Goal: Task Accomplishment & Management: Use online tool/utility

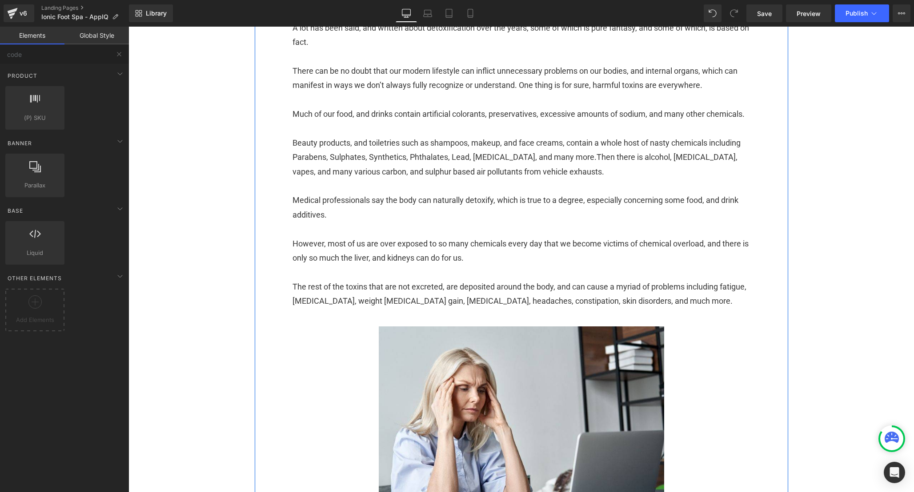
scroll to position [333, 0]
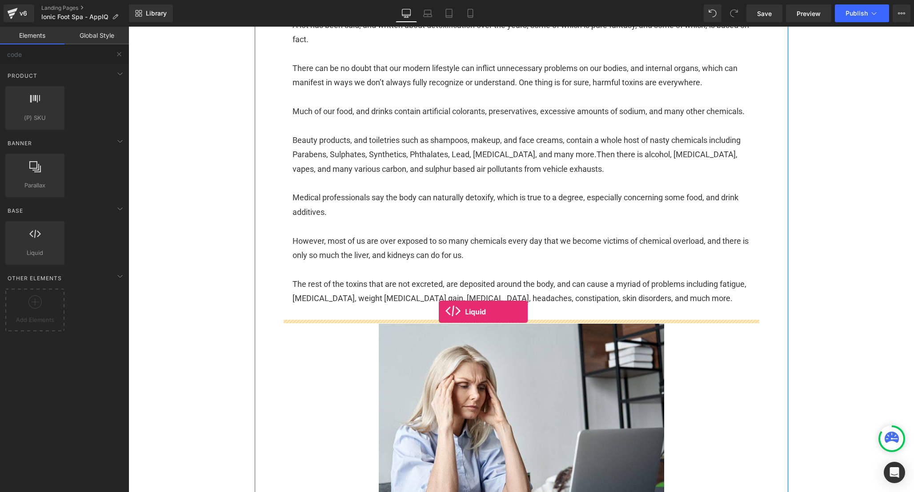
drag, startPoint x: 162, startPoint y: 269, endPoint x: 439, endPoint y: 312, distance: 279.7
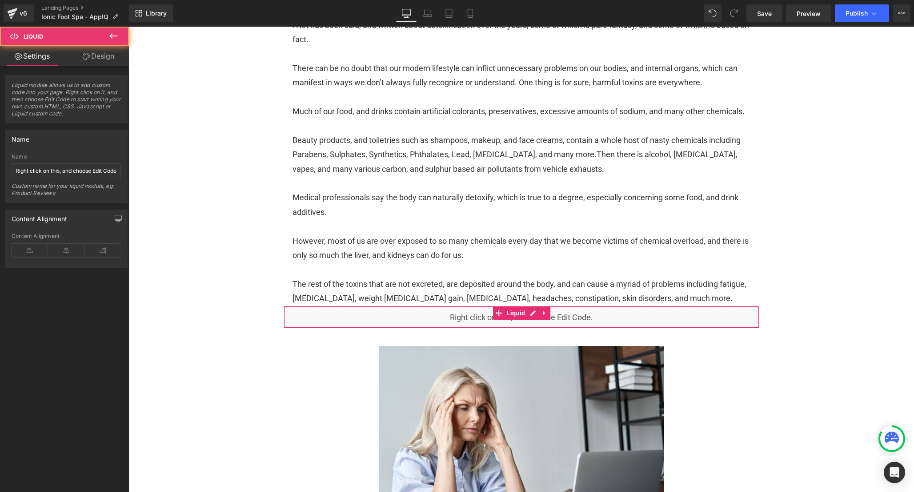
click at [622, 328] on div "Liquid" at bounding box center [521, 317] width 475 height 22
click at [588, 328] on div "Liquid" at bounding box center [521, 317] width 475 height 22
click at [580, 328] on div "Liquid" at bounding box center [521, 317] width 475 height 22
click at [534, 328] on div "Liquid" at bounding box center [521, 317] width 475 height 22
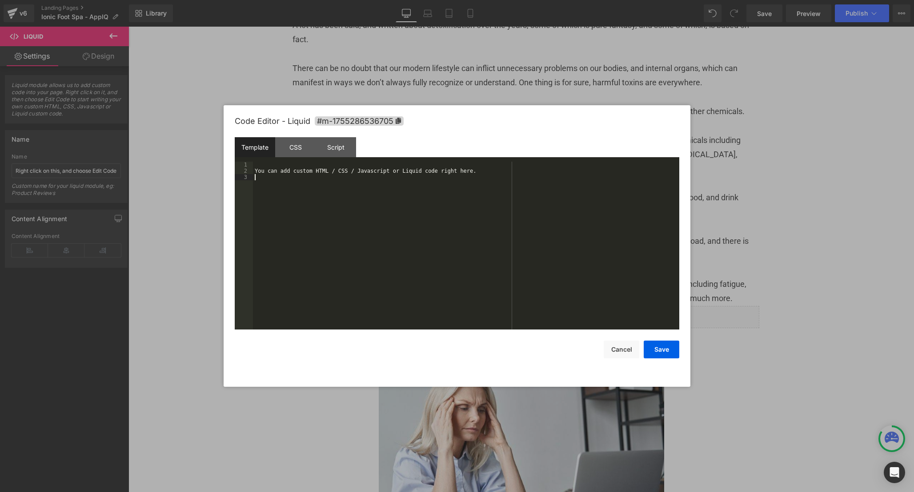
click at [403, 234] on div "You can add custom HTML / CSS / Javascript or Liquid code right here." at bounding box center [466, 252] width 426 height 180
click at [305, 148] on div "CSS" at bounding box center [295, 147] width 40 height 20
click at [399, 192] on div "#m-1755286536705 { }" at bounding box center [466, 252] width 426 height 180
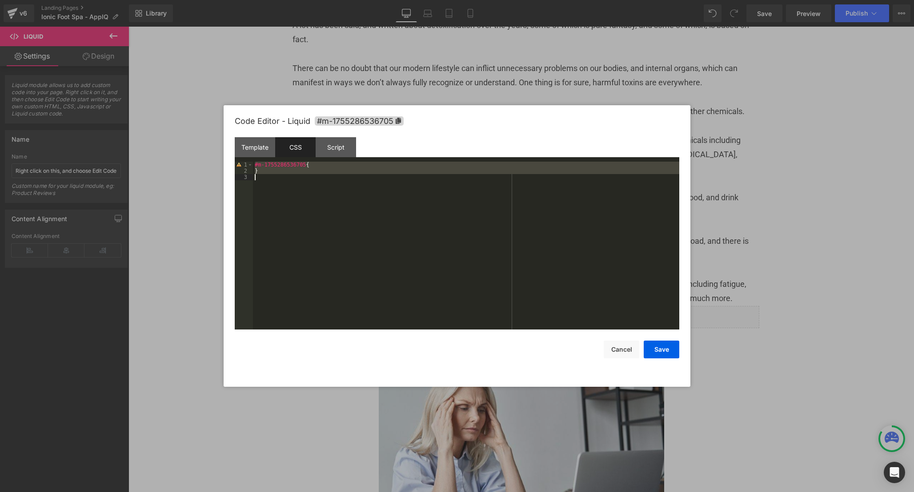
click at [344, 172] on div "#m-1755286536705 { }" at bounding box center [466, 252] width 426 height 180
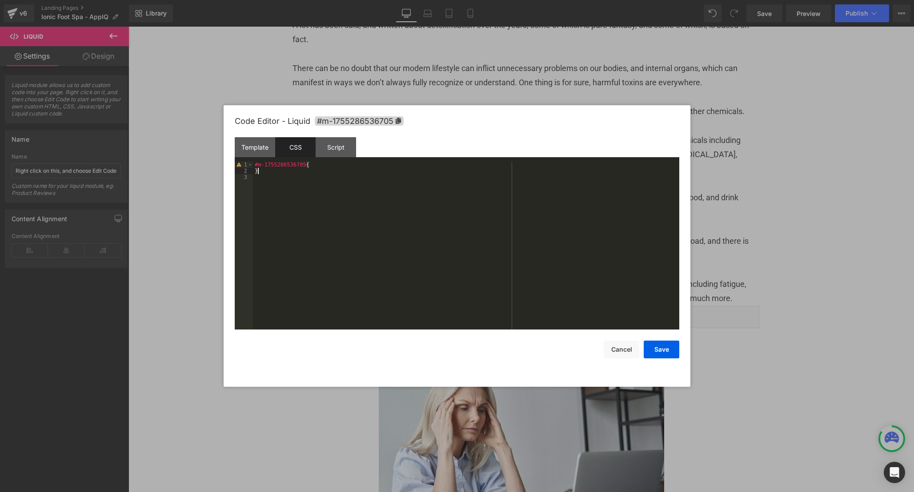
click at [336, 169] on div "#m-1755286536705 { }" at bounding box center [466, 252] width 426 height 180
click at [333, 166] on div "#m-1755286536705 { }" at bounding box center [466, 252] width 426 height 180
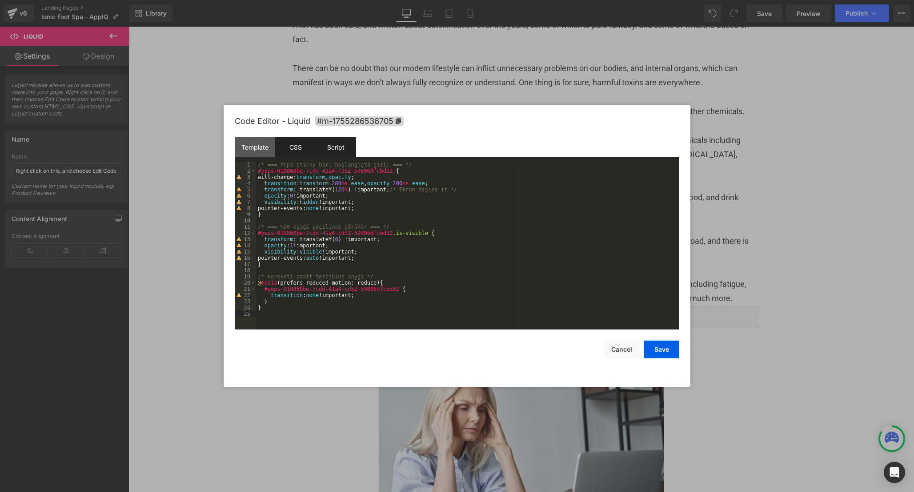
click at [343, 155] on div "Script" at bounding box center [336, 147] width 40 height 20
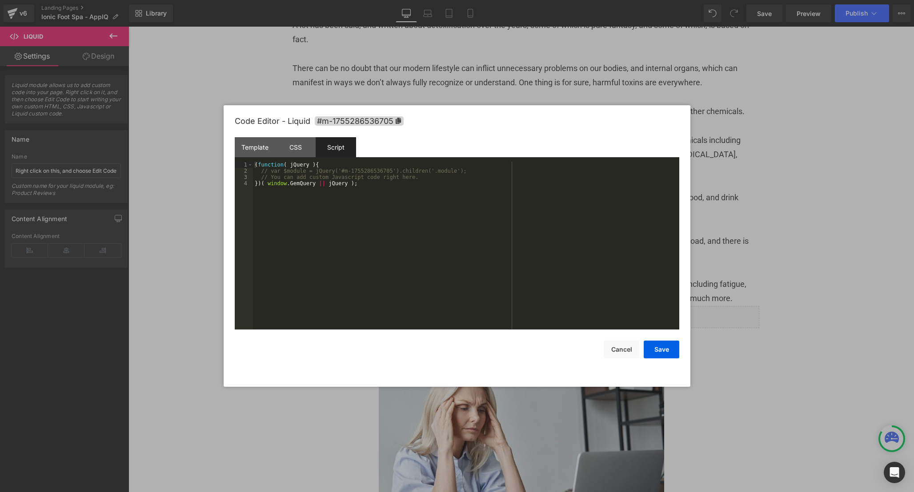
click at [367, 251] on div "( function ( jQuery ) { // var $module = jQuery('#m-1755286536705').children('.…" at bounding box center [466, 252] width 426 height 180
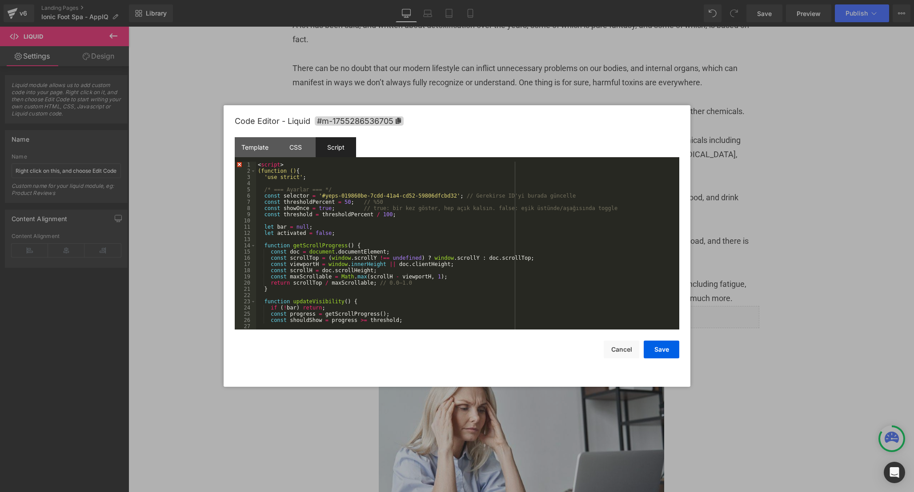
scroll to position [330, 0]
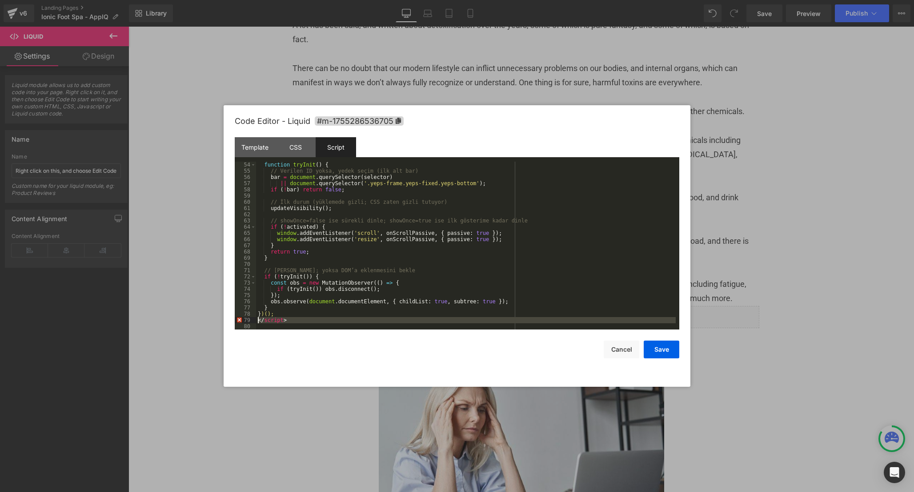
drag, startPoint x: 291, startPoint y: 325, endPoint x: 235, endPoint y: 319, distance: 56.8
click at [235, 319] on pre "54 55 56 57 58 59 60 61 62 63 64 65 66 67 68 69 70 71 72 73 74 75 76 77 78 79 8…" at bounding box center [457, 246] width 444 height 168
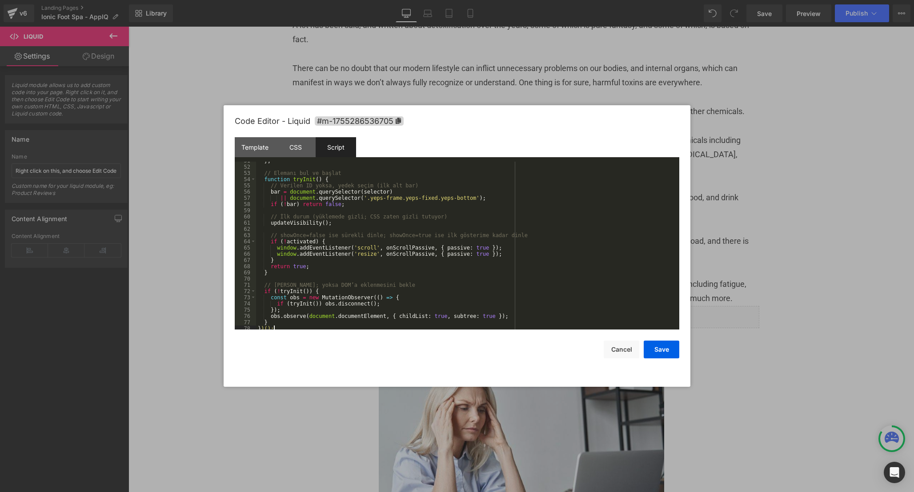
scroll to position [0, 0]
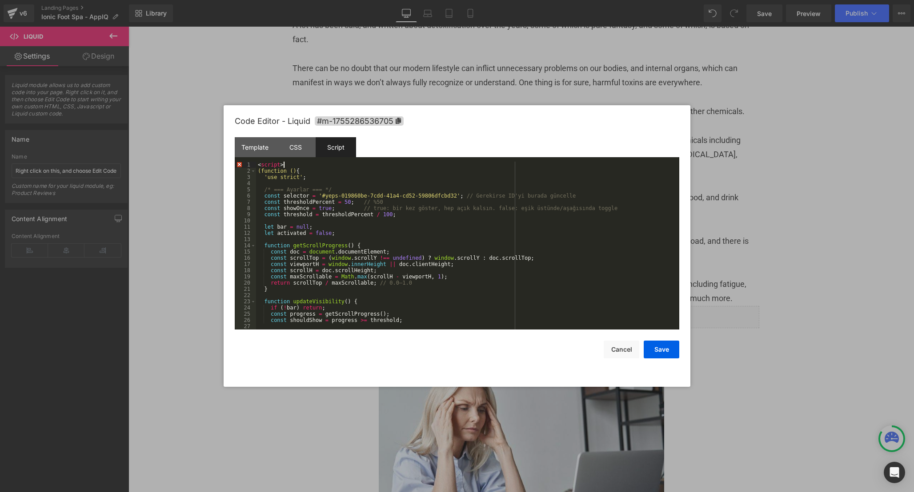
drag, startPoint x: 289, startPoint y: 163, endPoint x: 209, endPoint y: 162, distance: 80.4
click at [209, 162] on body "Liquid You are previewing how the will restyle your page. You can not edit Elem…" at bounding box center [457, 246] width 914 height 492
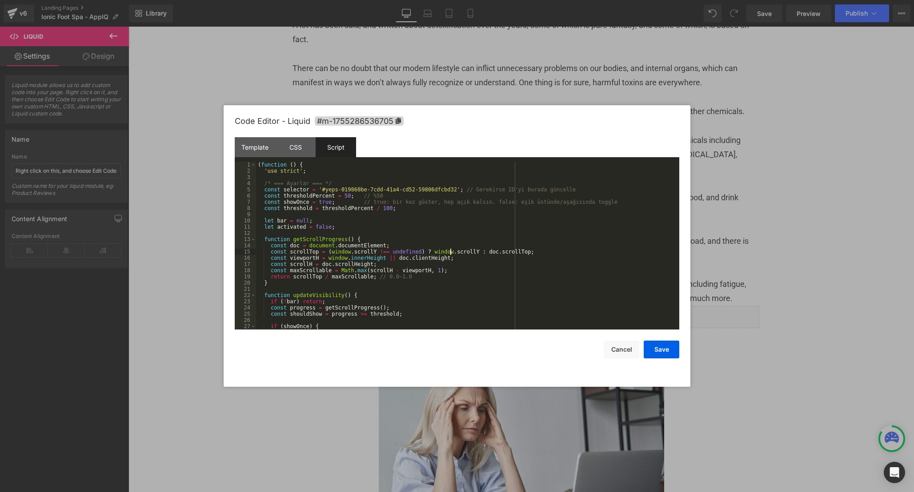
click at [450, 252] on div "( function ( ) { 'use strict' ; /* === Ayarlar === */ const selector = '#yeps-0…" at bounding box center [465, 252] width 419 height 180
click at [426, 219] on div "( function ( ) { 'use strict' ; /* === Ayarlar === */ const selector = '#yeps-0…" at bounding box center [465, 252] width 419 height 180
type input "showOnce"
click at [551, 172] on span at bounding box center [552, 174] width 12 height 7
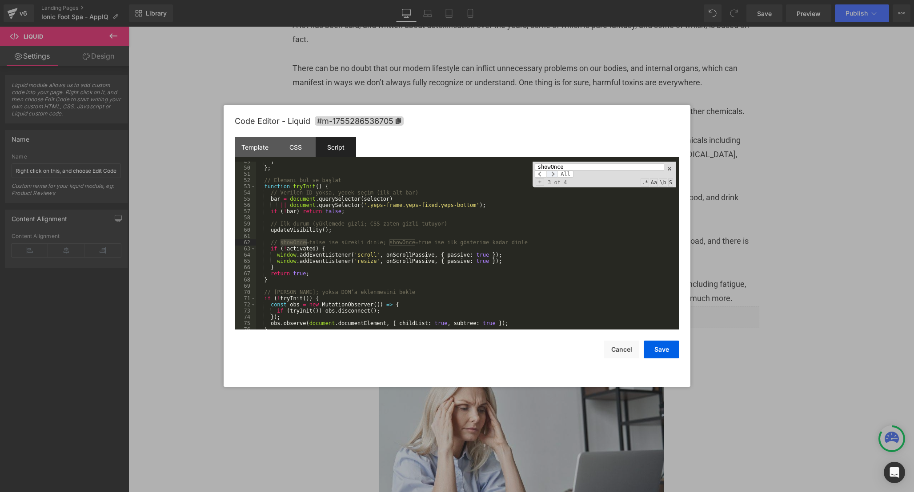
scroll to position [302, 0]
click at [551, 176] on span at bounding box center [552, 174] width 12 height 7
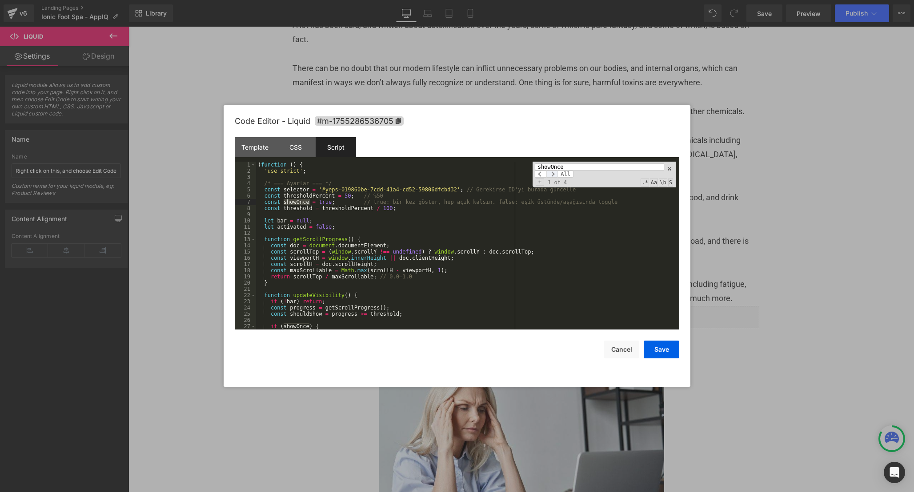
scroll to position [0, 0]
click at [325, 204] on div "( function ( ) { 'use strict' ; /* === Ayarlar === */ const selector = '#yeps-0…" at bounding box center [465, 252] width 419 height 180
click at [659, 348] on button "Save" at bounding box center [661, 350] width 36 height 18
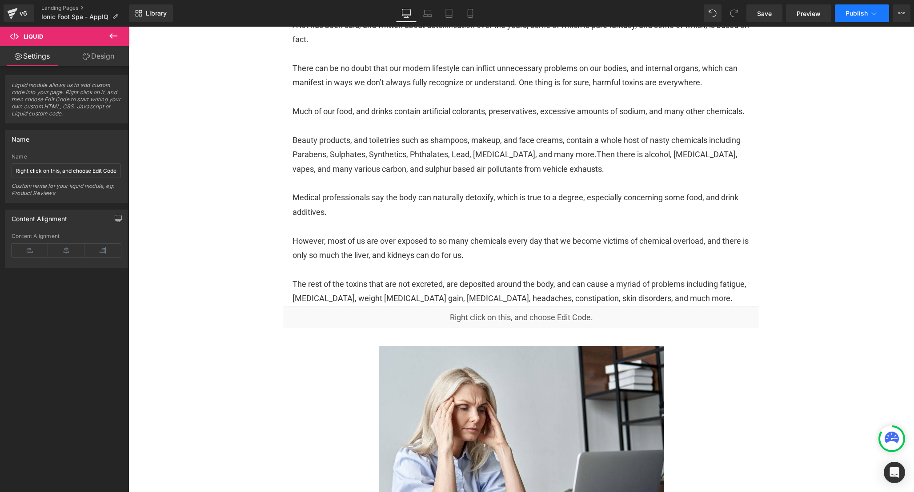
click at [857, 12] on span "Publish" at bounding box center [856, 13] width 22 height 7
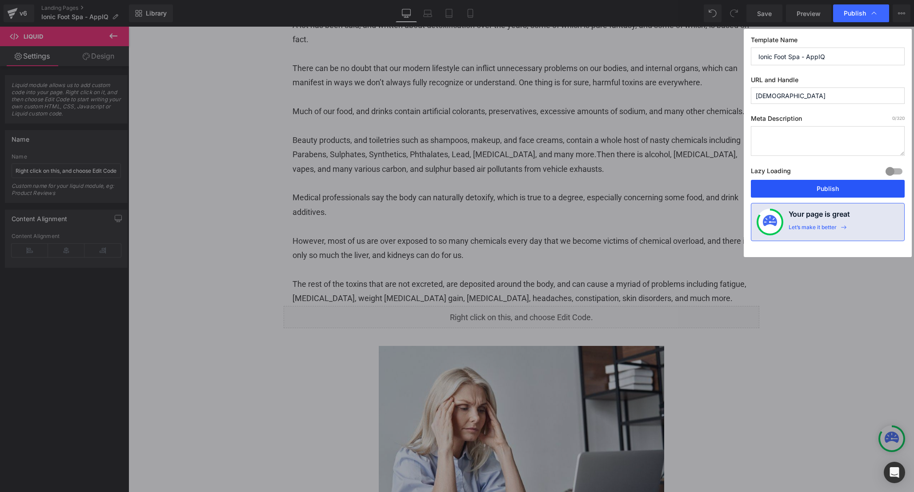
click at [835, 193] on button "Publish" at bounding box center [828, 189] width 154 height 18
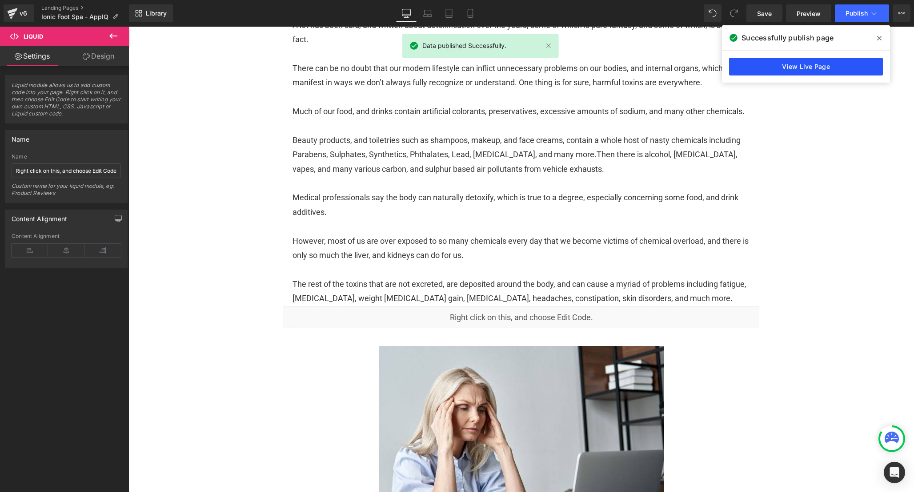
click at [818, 68] on link "View Live Page" at bounding box center [806, 67] width 154 height 18
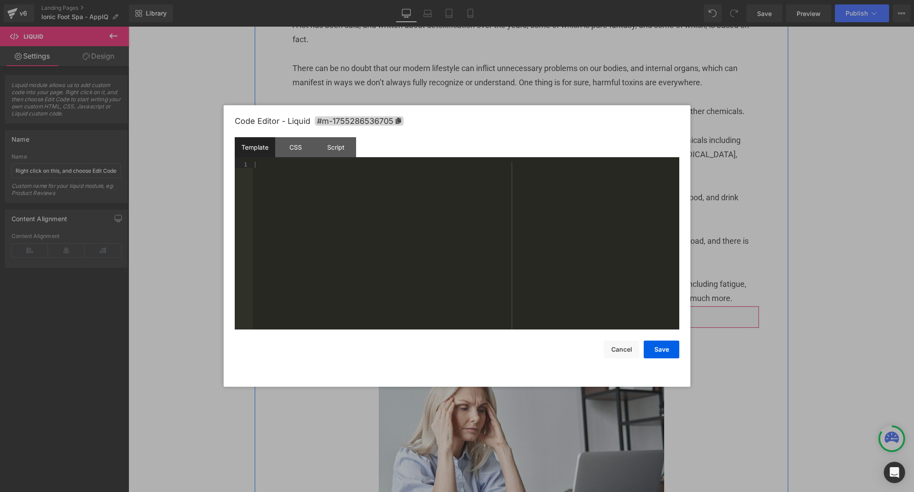
click at [527, 328] on div "Liquid" at bounding box center [521, 317] width 475 height 22
click at [607, 348] on button "Cancel" at bounding box center [621, 350] width 36 height 18
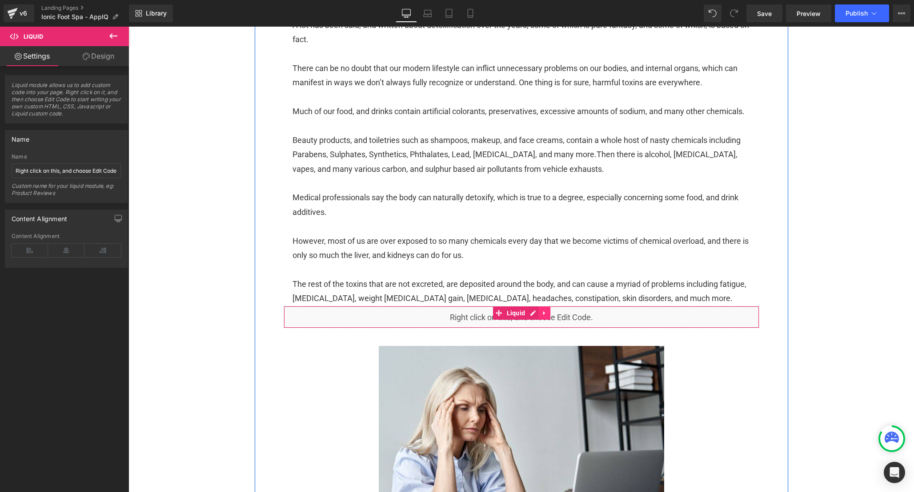
click at [543, 320] on link at bounding box center [545, 313] width 12 height 13
click at [549, 316] on icon at bounding box center [550, 313] width 6 height 6
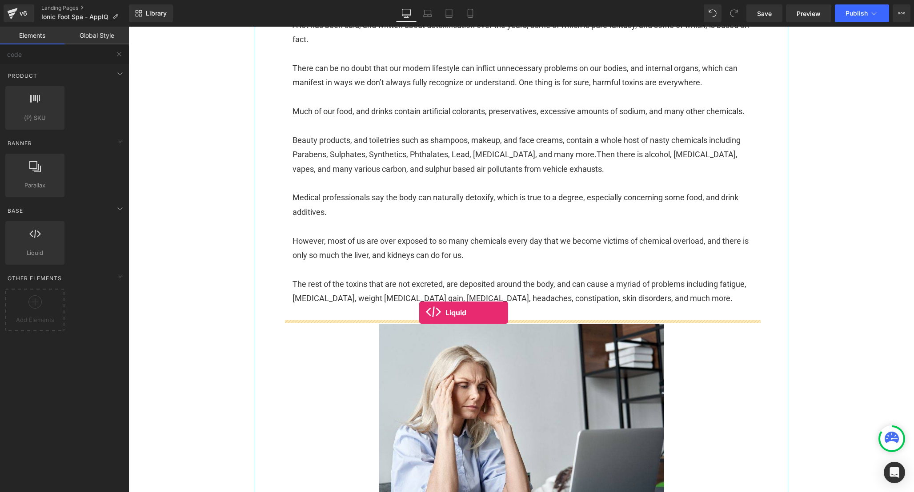
drag, startPoint x: 168, startPoint y: 268, endPoint x: 419, endPoint y: 313, distance: 255.5
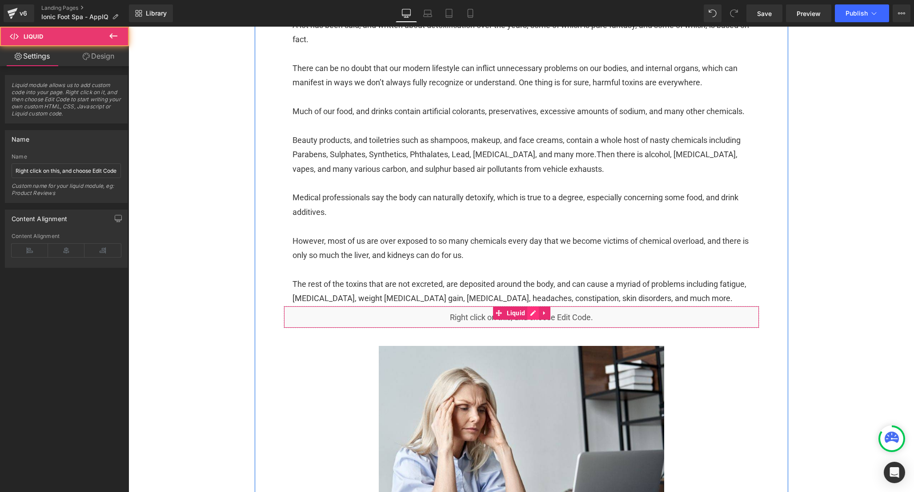
click at [535, 328] on div "Liquid" at bounding box center [521, 317] width 475 height 22
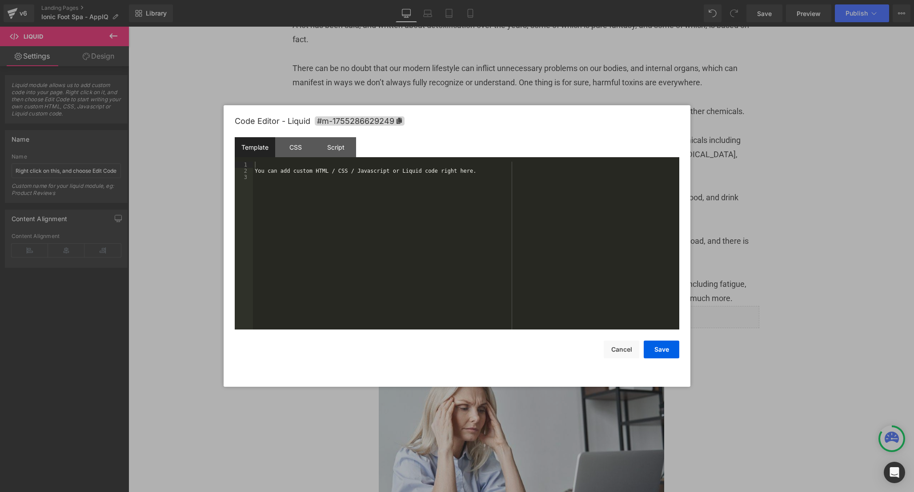
click at [405, 266] on div "You can add custom HTML / CSS / Javascript or Liquid code right here." at bounding box center [466, 252] width 426 height 180
click at [342, 218] on div "You can add custom HTML / CSS / Javascript or Liquid code right here." at bounding box center [466, 252] width 426 height 180
click at [297, 146] on div "CSS" at bounding box center [295, 147] width 40 height 20
click at [345, 235] on div "#m-1755286629249 { }" at bounding box center [466, 252] width 426 height 180
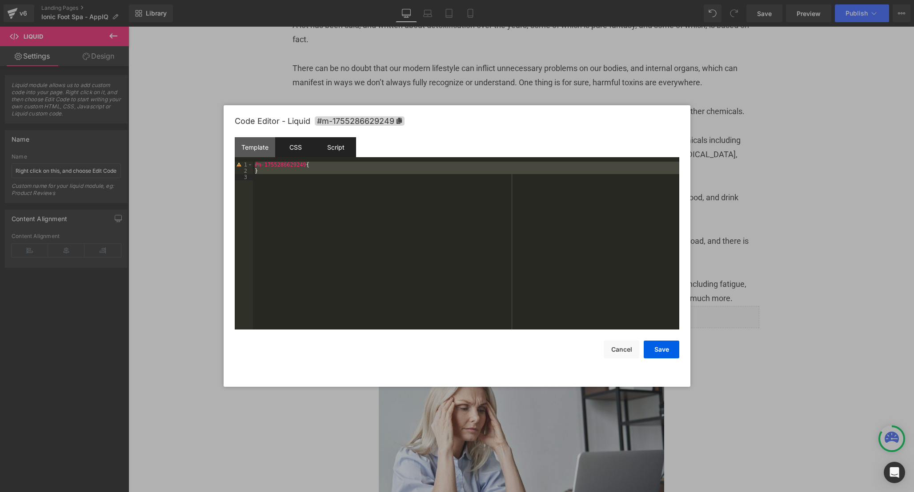
click at [329, 151] on div "Script" at bounding box center [336, 147] width 40 height 20
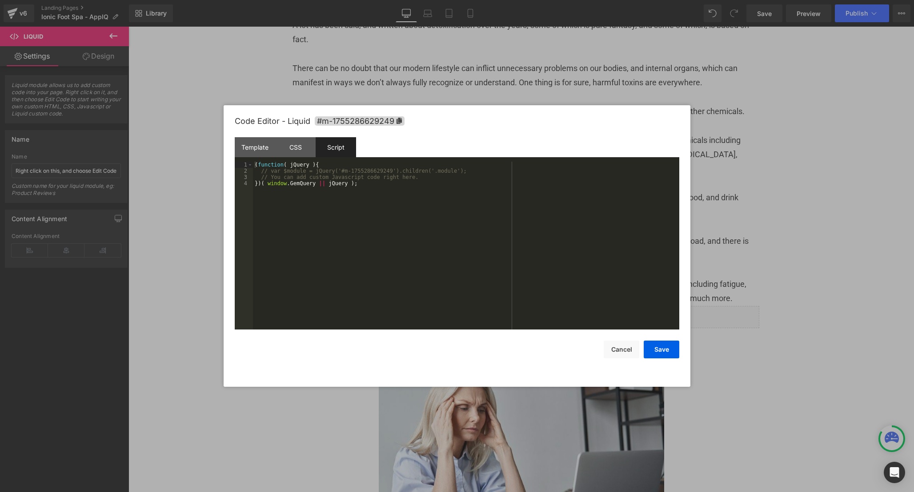
click at [418, 257] on div "( function ( jQuery ) { // var $module = jQuery('#m-1755286629249').children('.…" at bounding box center [466, 252] width 426 height 180
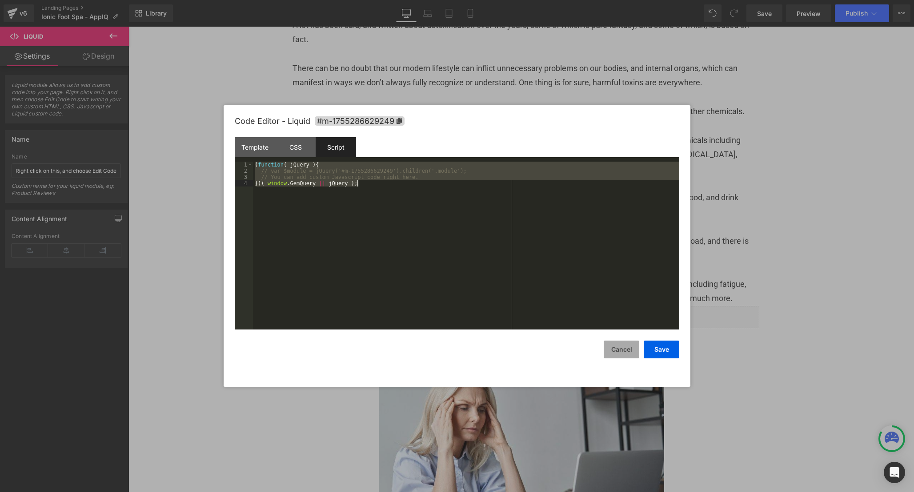
click at [625, 358] on button "Cancel" at bounding box center [621, 350] width 36 height 18
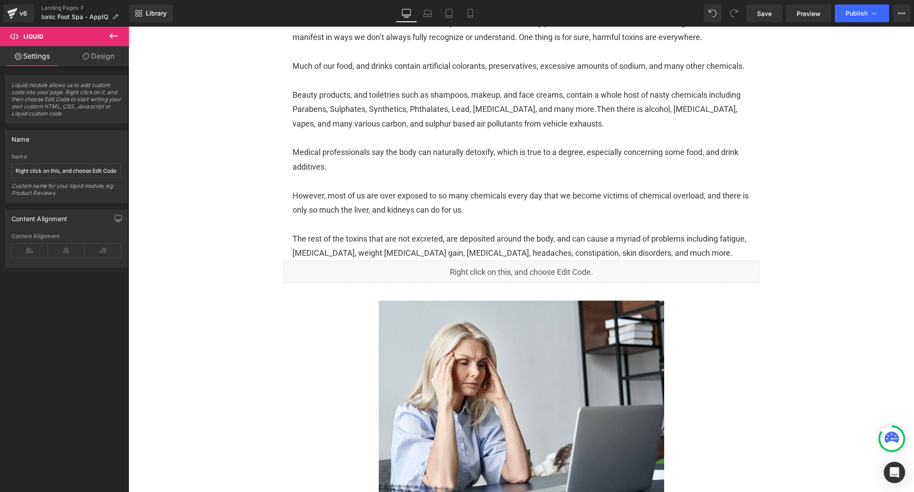
scroll to position [386, 0]
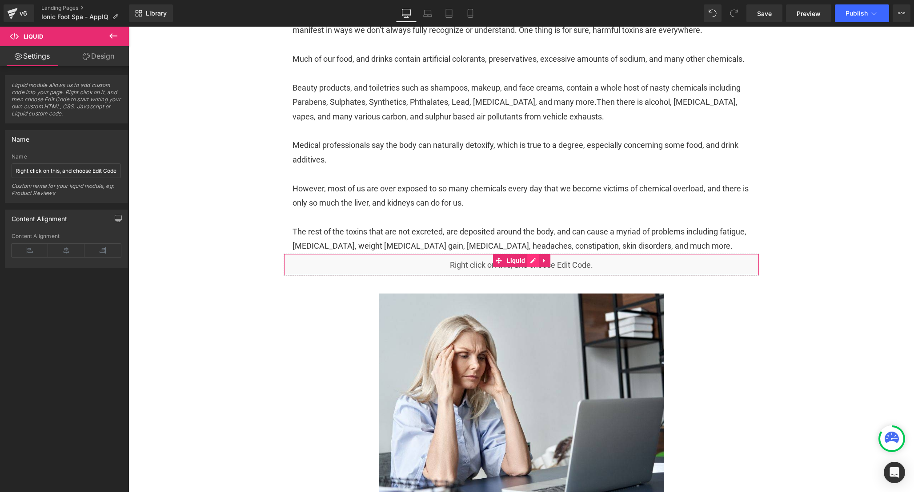
click at [531, 276] on div "Liquid" at bounding box center [521, 265] width 475 height 22
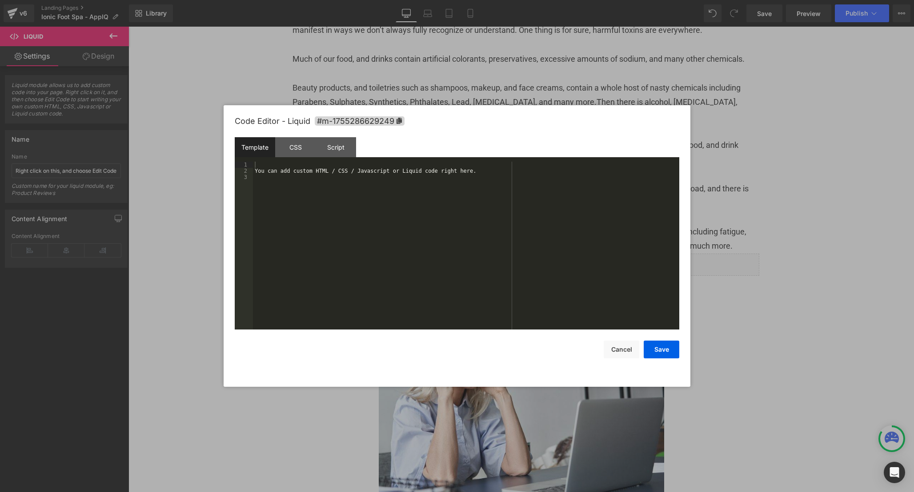
click at [369, 248] on div "You can add custom HTML / CSS / Javascript or Liquid code right here." at bounding box center [466, 252] width 426 height 180
click at [299, 149] on div "CSS" at bounding box center [295, 147] width 40 height 20
click at [397, 228] on div "#m-1755286629249 { }" at bounding box center [466, 252] width 426 height 180
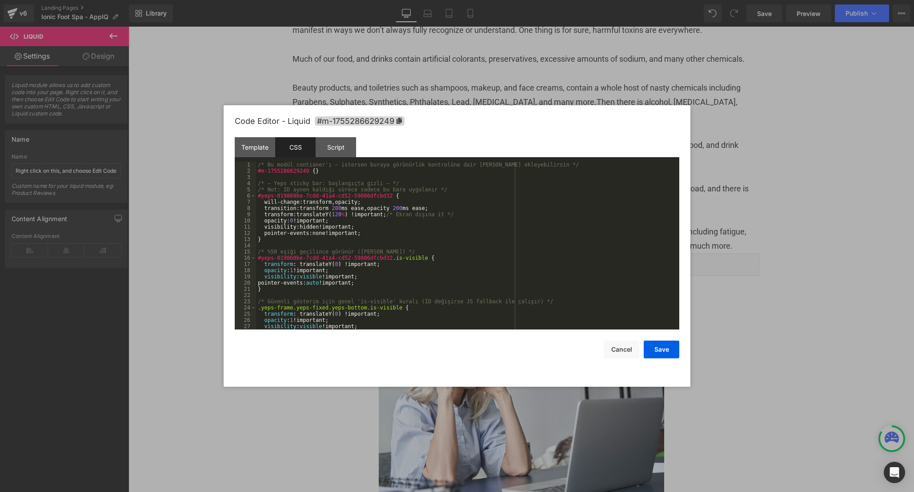
scroll to position [0, 0]
click at [335, 149] on div "Script" at bounding box center [336, 147] width 40 height 20
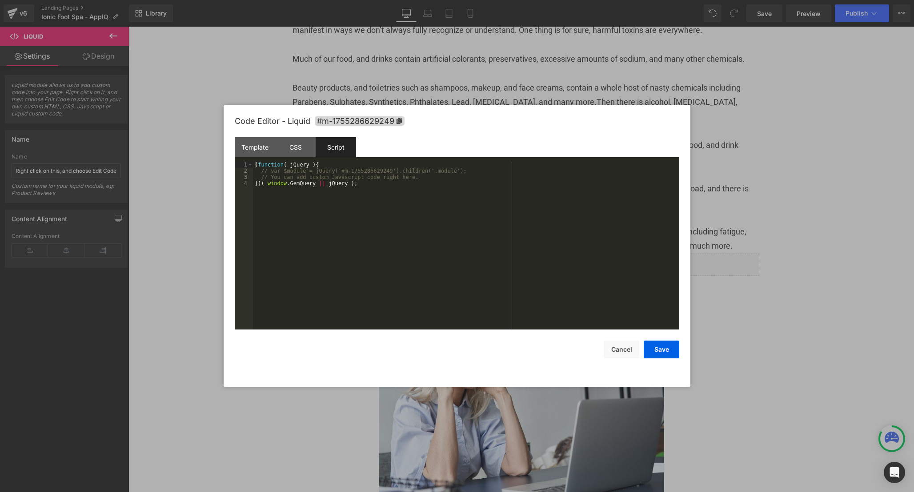
click at [397, 205] on div "( function ( jQuery ) { // var $module = jQuery('#m-1755286629249').children('.…" at bounding box center [466, 252] width 426 height 180
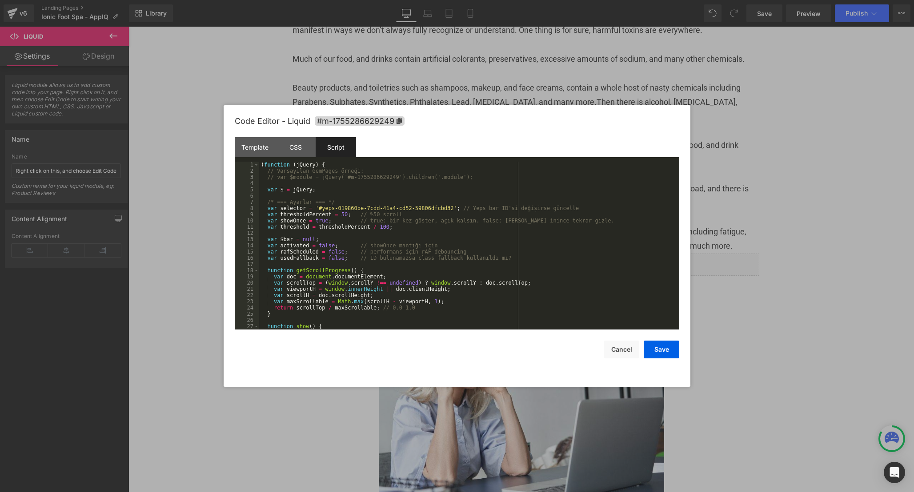
scroll to position [585, 0]
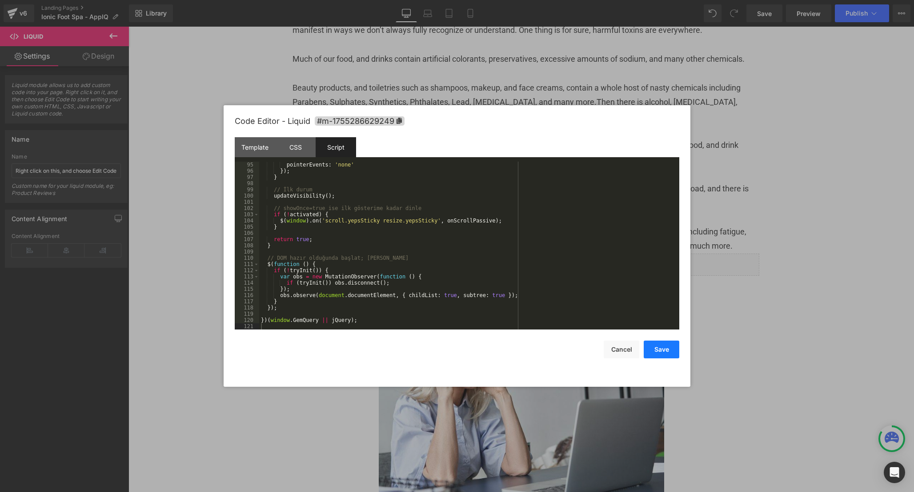
click at [667, 356] on button "Save" at bounding box center [661, 350] width 36 height 18
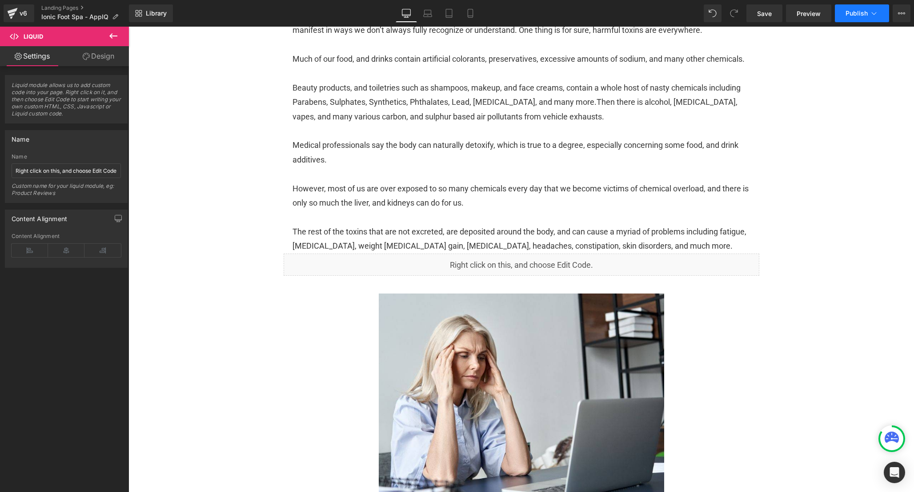
click at [862, 19] on button "Publish" at bounding box center [862, 13] width 54 height 18
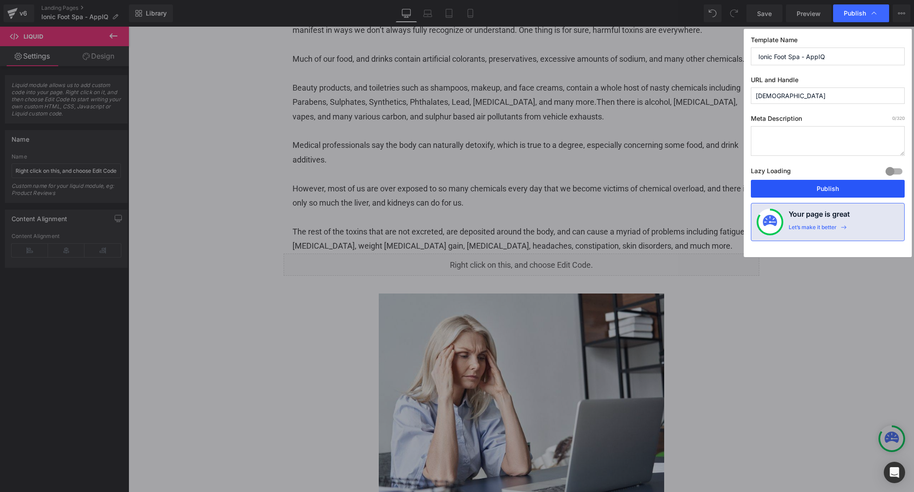
click at [827, 182] on button "Publish" at bounding box center [828, 189] width 154 height 18
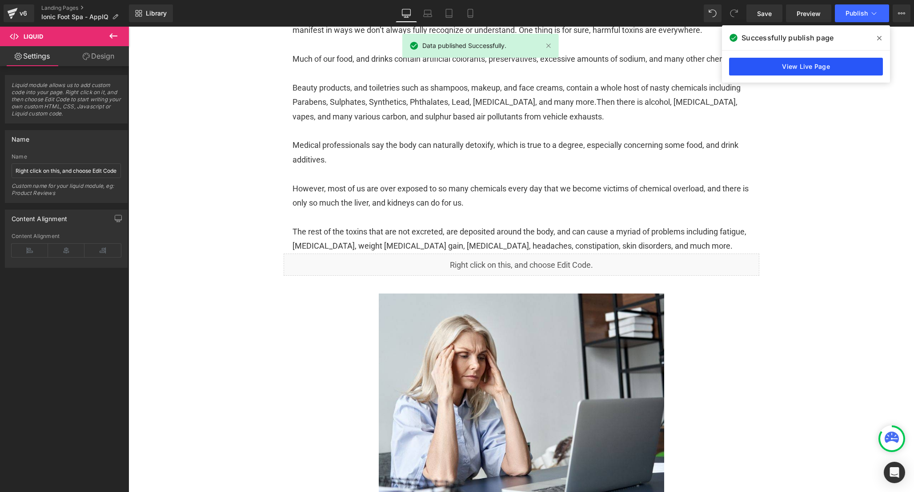
click at [803, 67] on link "View Live Page" at bounding box center [806, 67] width 154 height 18
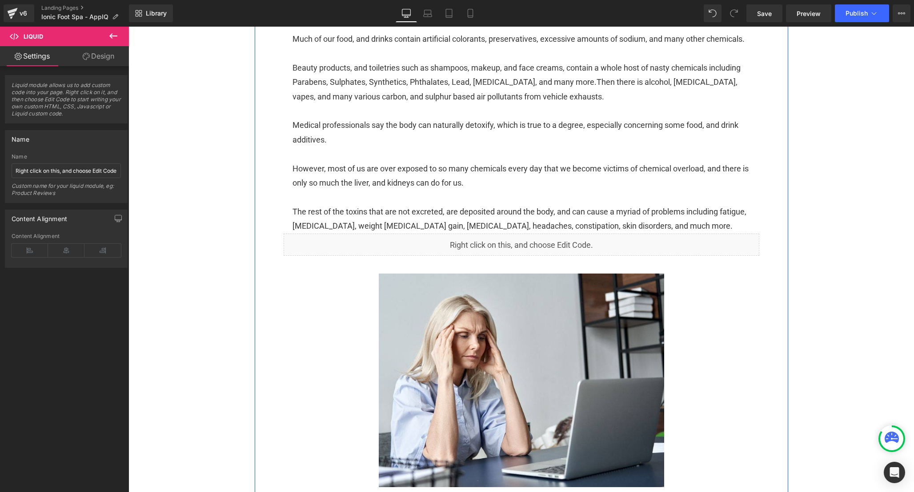
scroll to position [407, 0]
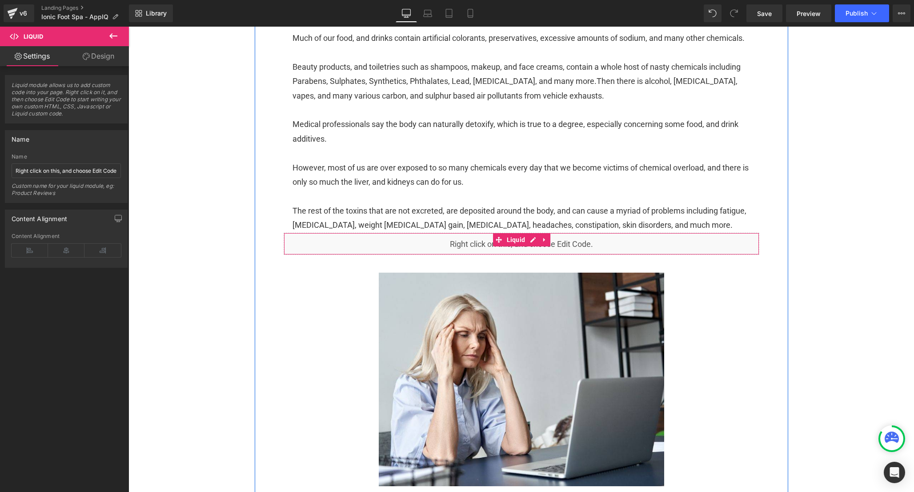
click at [575, 255] on div "Liquid" at bounding box center [521, 244] width 475 height 22
click at [547, 247] on link at bounding box center [545, 239] width 12 height 13
click at [549, 243] on icon at bounding box center [550, 240] width 6 height 6
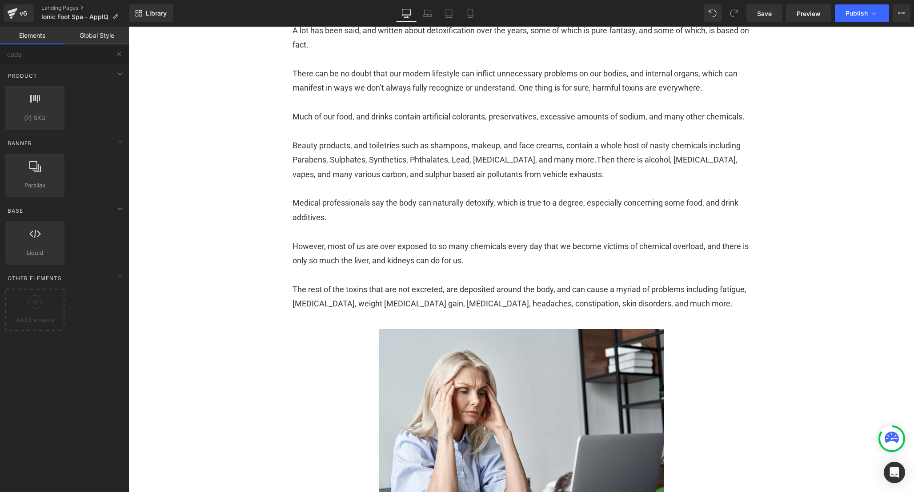
scroll to position [0, 0]
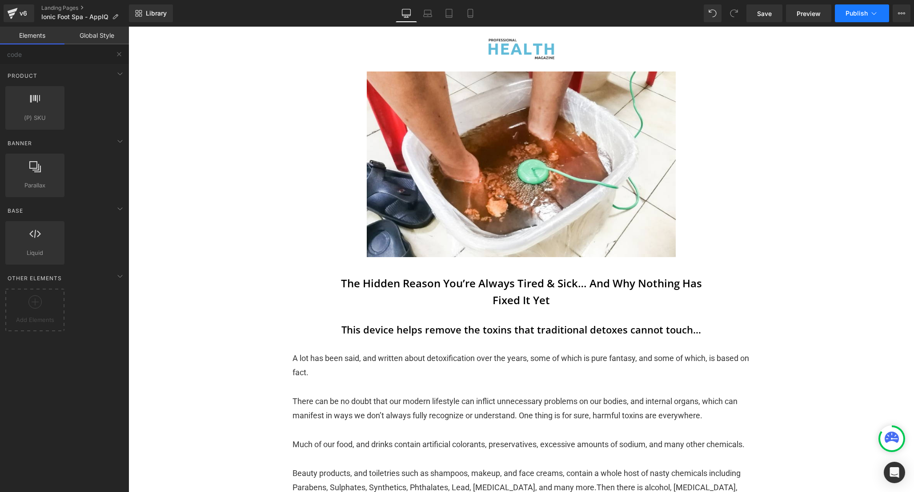
click at [856, 12] on span "Publish" at bounding box center [856, 13] width 22 height 7
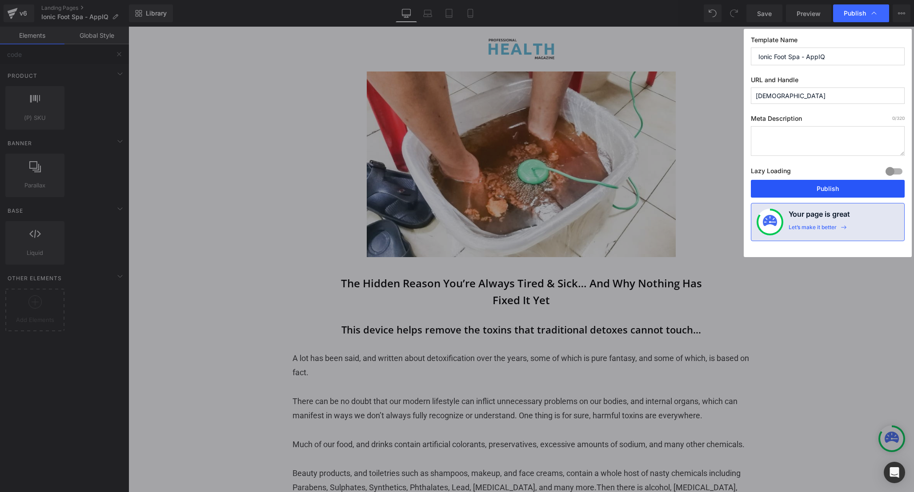
click at [815, 186] on button "Publish" at bounding box center [828, 189] width 154 height 18
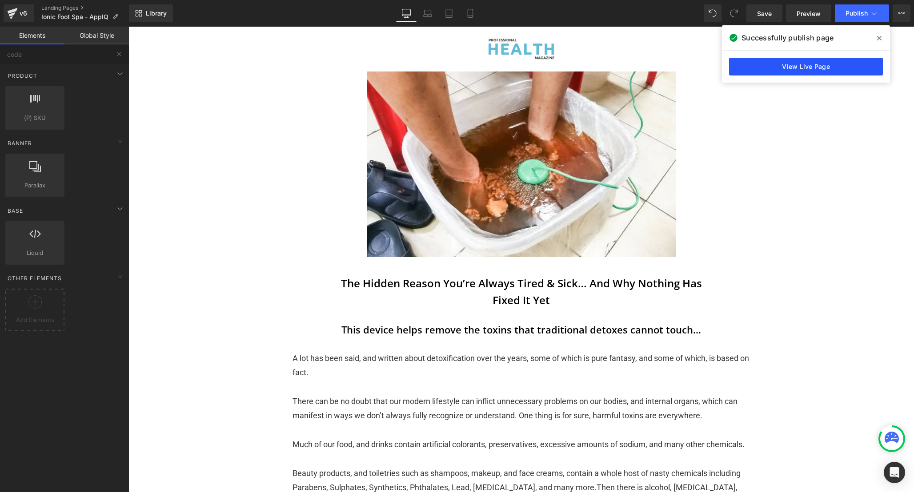
click at [809, 69] on link "View Live Page" at bounding box center [806, 67] width 154 height 18
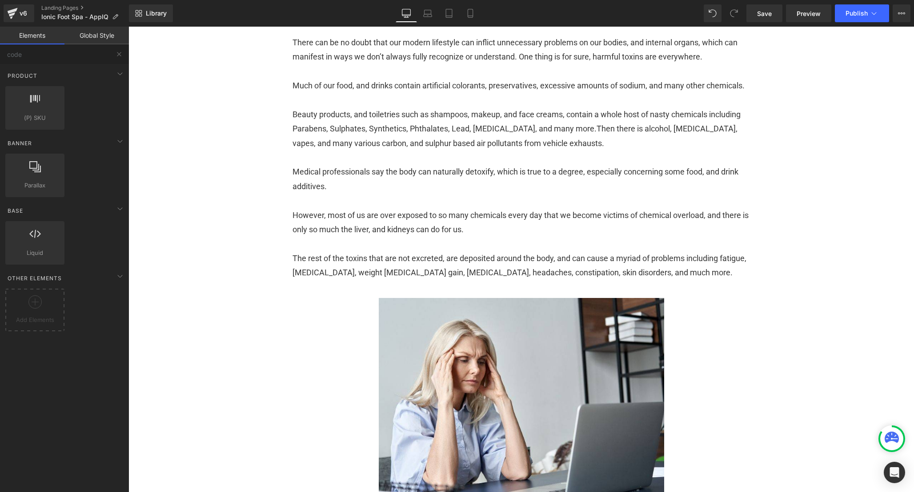
scroll to position [364, 0]
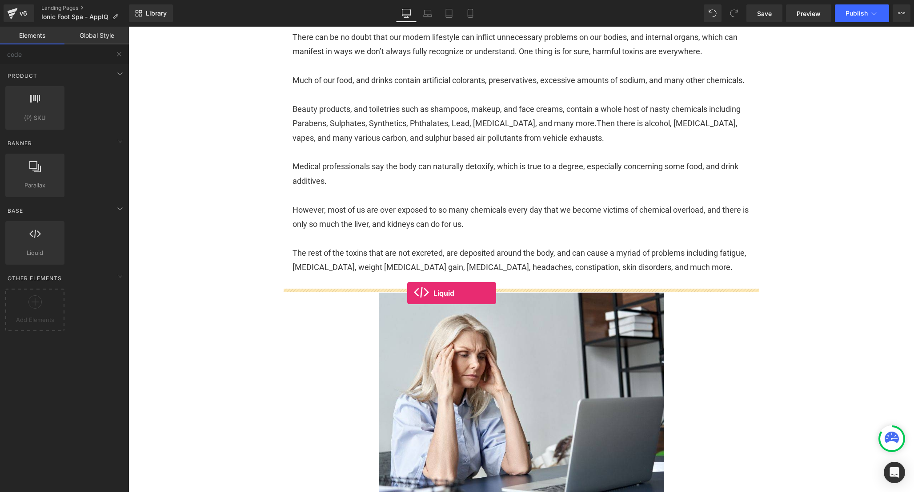
drag, startPoint x: 176, startPoint y: 266, endPoint x: 407, endPoint y: 293, distance: 233.1
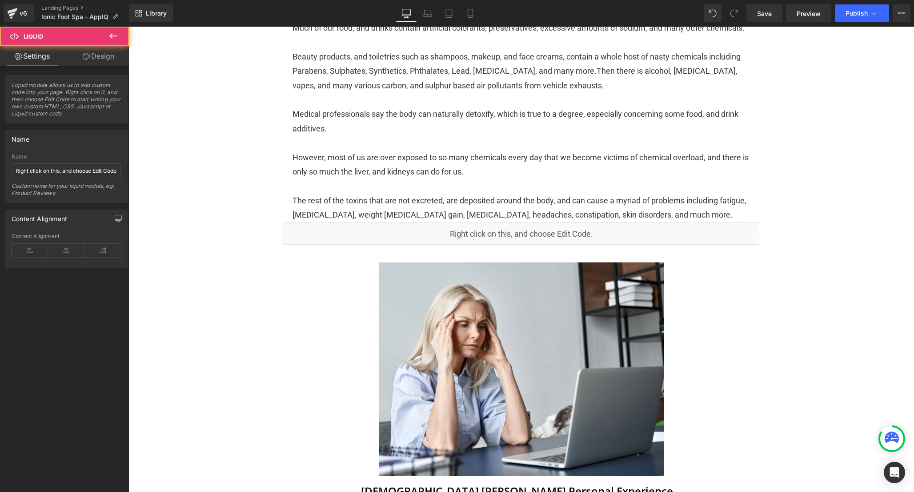
scroll to position [432, 0]
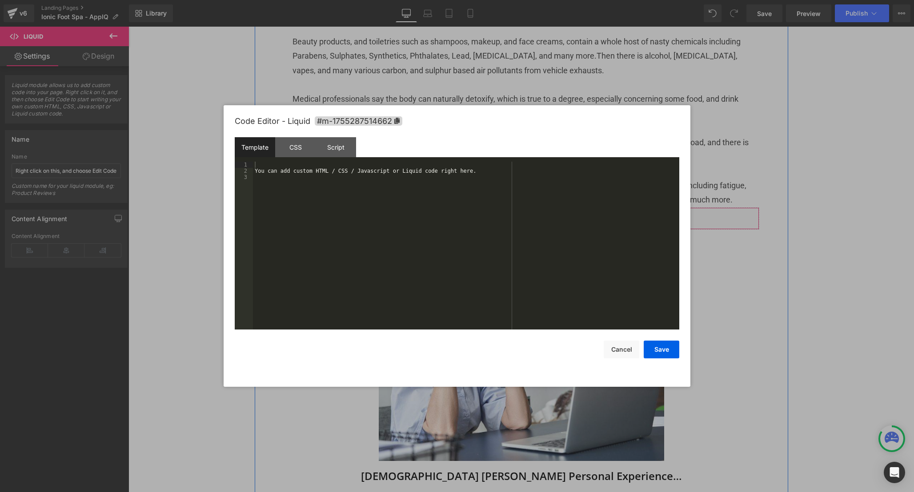
click at [533, 229] on div "Liquid" at bounding box center [521, 219] width 475 height 22
click at [347, 205] on div "You can add custom HTML / CSS / Javascript or Liquid code right here." at bounding box center [466, 252] width 426 height 180
click at [295, 156] on div "CSS" at bounding box center [295, 147] width 40 height 20
click at [402, 229] on div "#m-1755287514662 { }" at bounding box center [466, 252] width 426 height 180
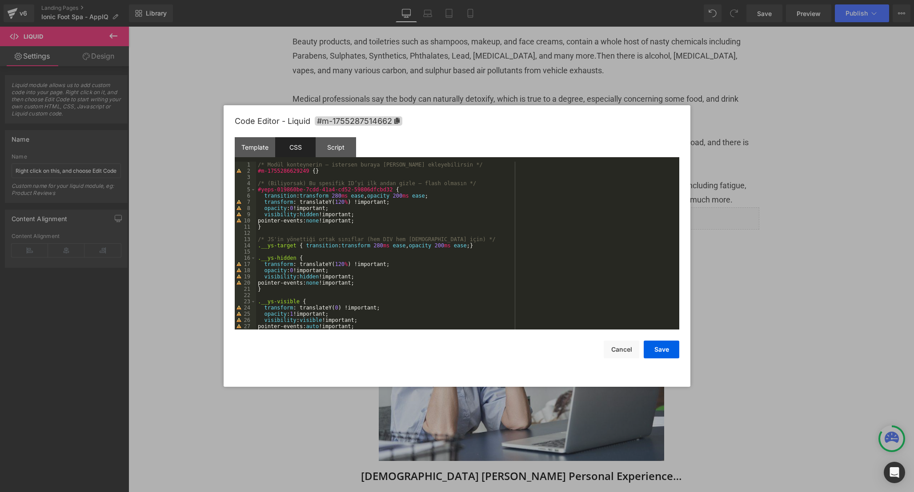
scroll to position [0, 0]
click at [339, 140] on div "Script" at bounding box center [336, 147] width 40 height 20
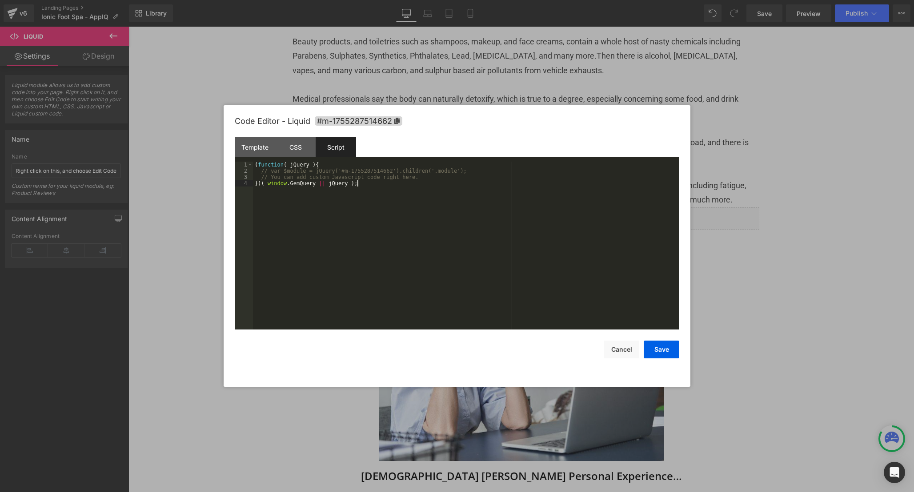
click at [363, 211] on div "( function ( jQuery ) { // var $module = jQuery('#m-1755287514662').children('.…" at bounding box center [466, 252] width 426 height 180
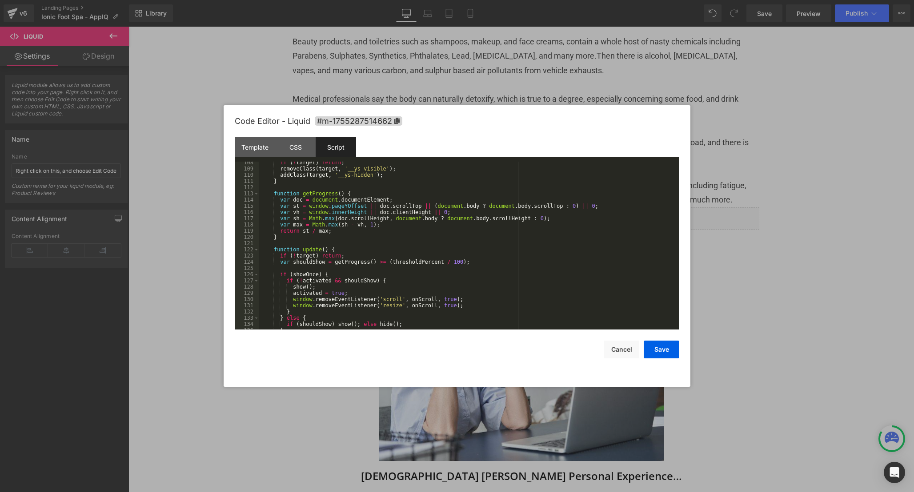
scroll to position [1033, 0]
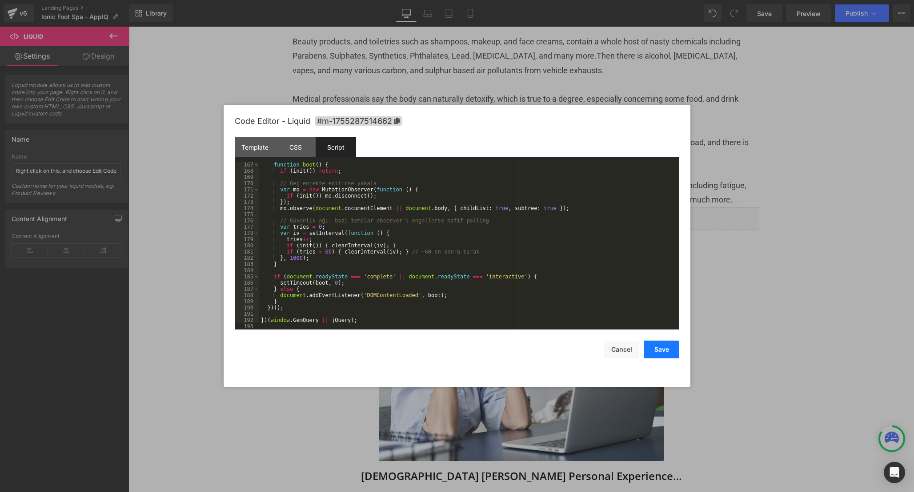
click at [665, 348] on button "Save" at bounding box center [661, 350] width 36 height 18
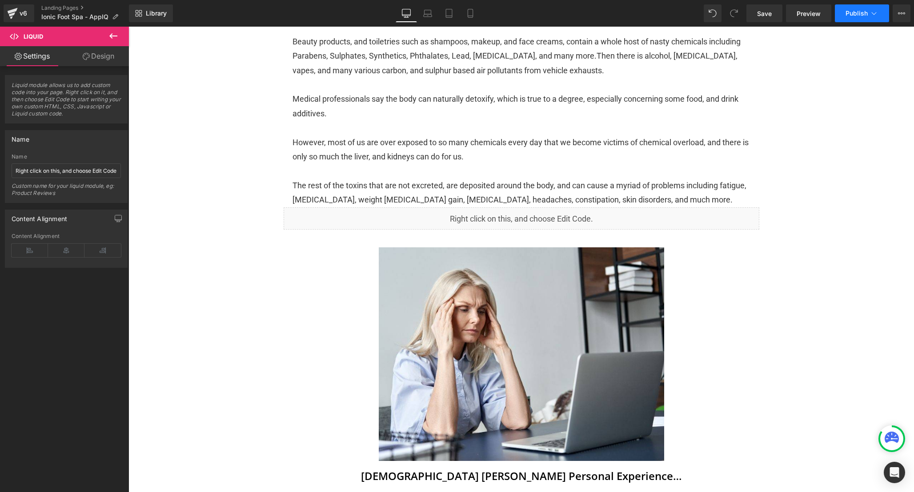
click at [857, 12] on span "Publish" at bounding box center [856, 13] width 22 height 7
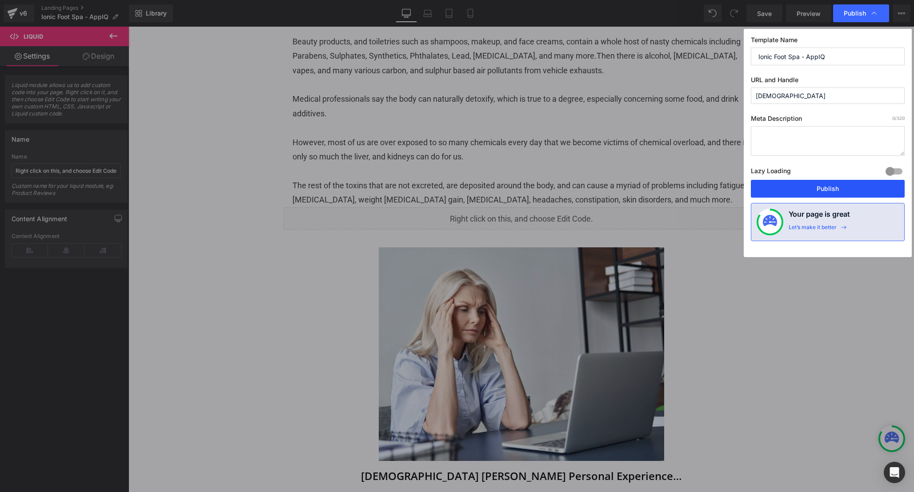
click at [802, 186] on button "Publish" at bounding box center [828, 189] width 154 height 18
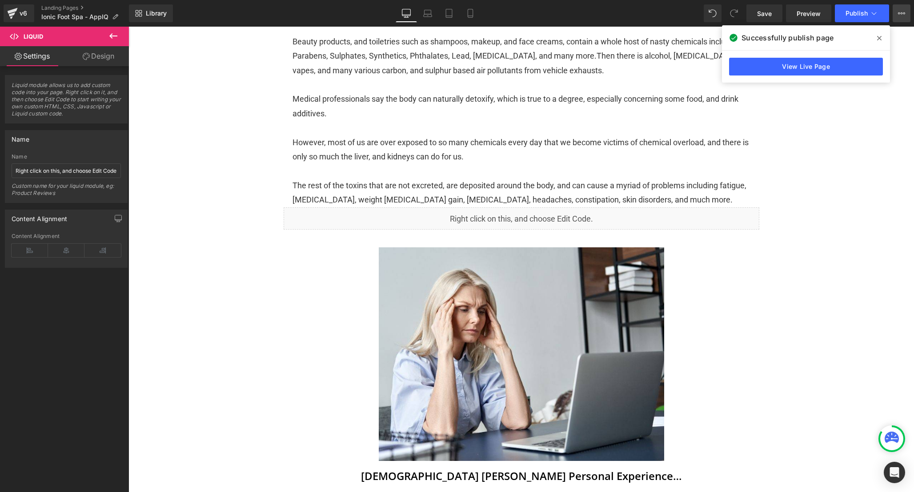
click at [903, 15] on icon at bounding box center [901, 13] width 7 height 7
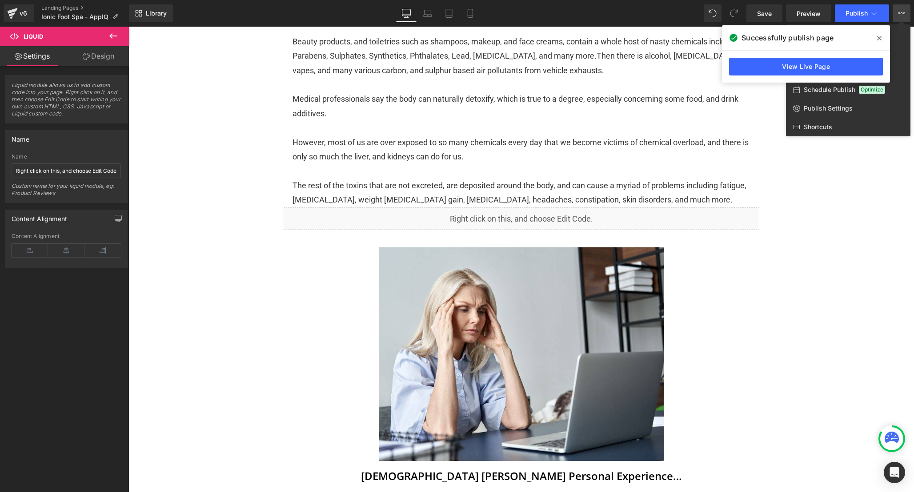
click at [883, 35] on span at bounding box center [879, 38] width 14 height 14
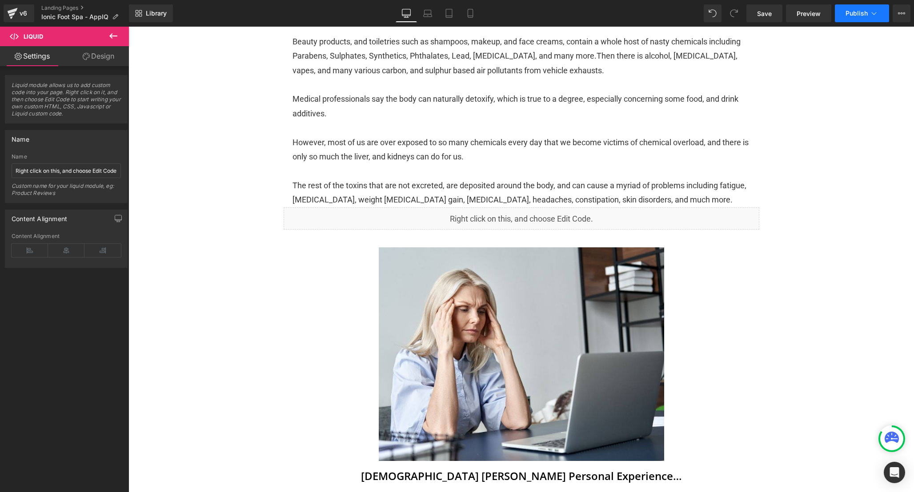
click at [853, 11] on span "Publish" at bounding box center [856, 13] width 22 height 7
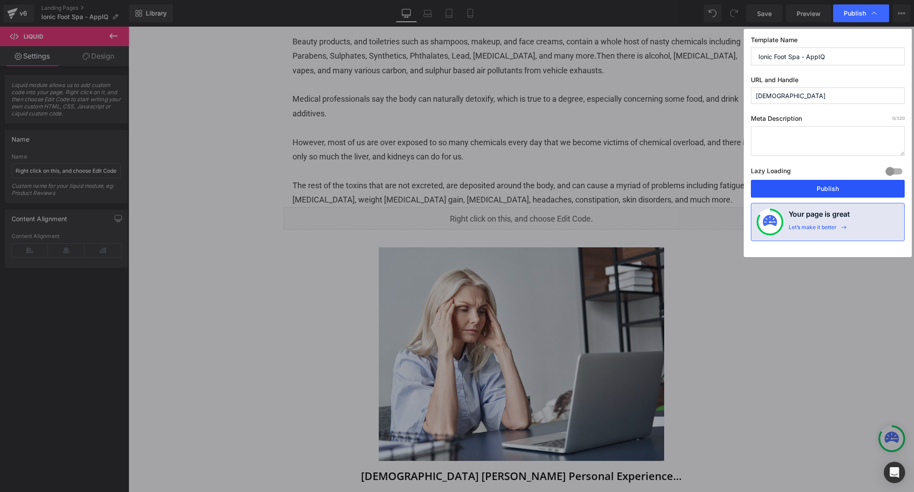
click at [822, 191] on button "Publish" at bounding box center [828, 189] width 154 height 18
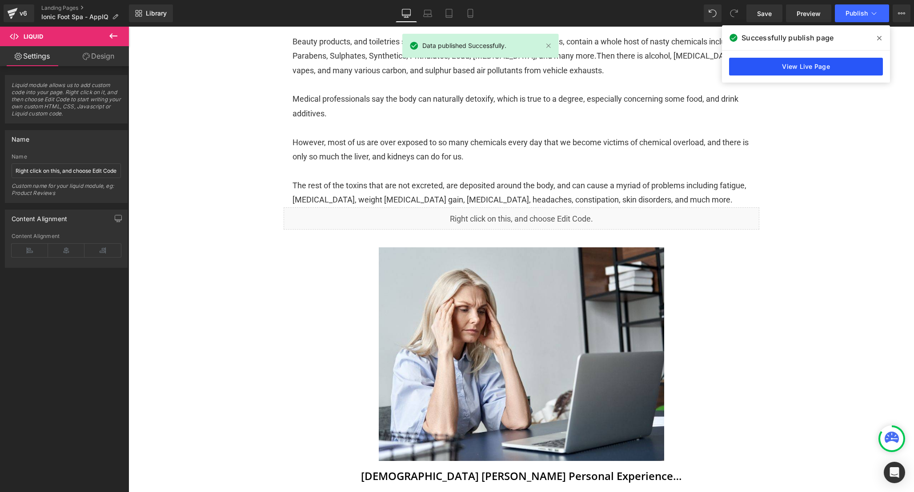
click at [787, 67] on link "View Live Page" at bounding box center [806, 67] width 154 height 18
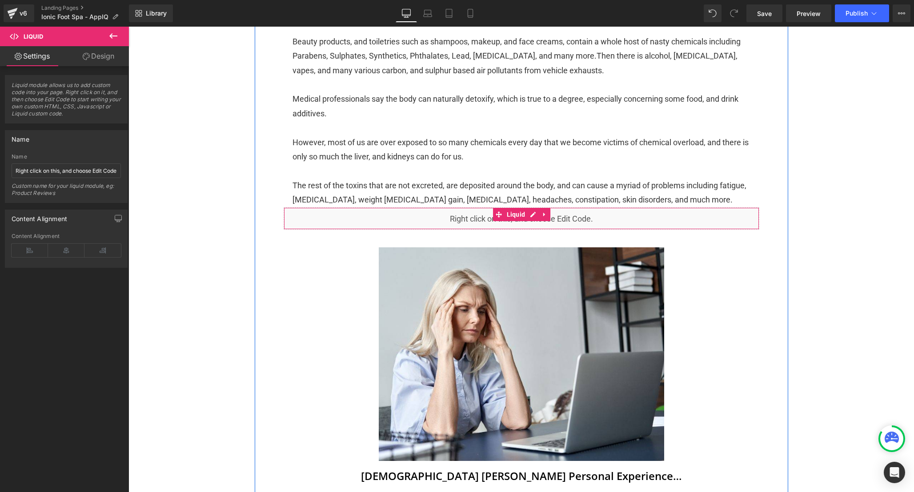
click at [531, 229] on div "Liquid" at bounding box center [521, 219] width 475 height 22
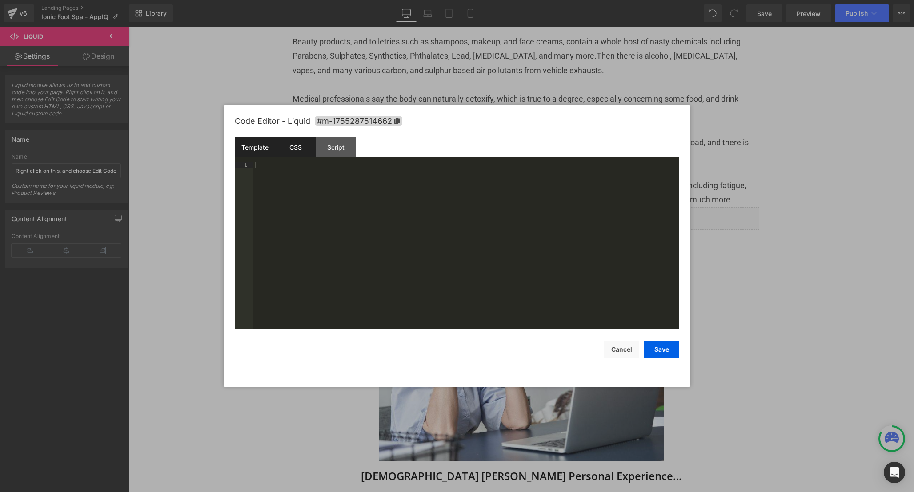
click at [287, 150] on div "CSS" at bounding box center [295, 147] width 40 height 20
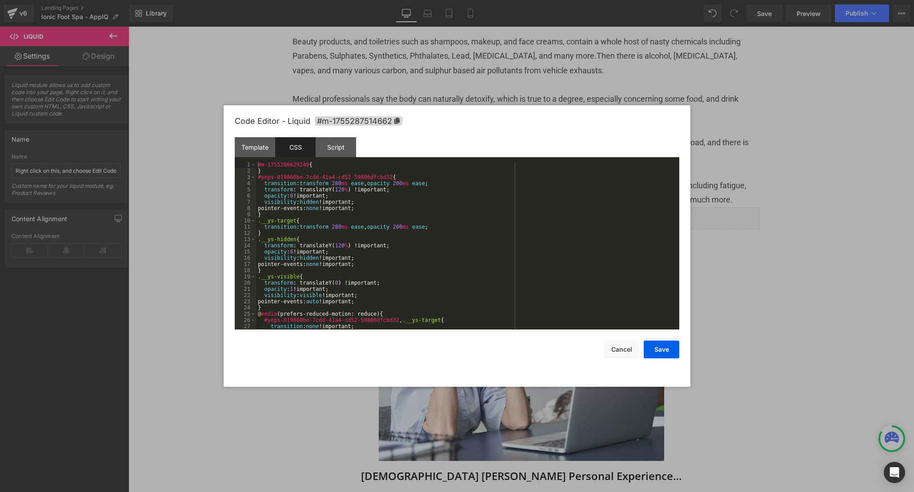
click at [422, 273] on div "#m-1755286629249 { } #yeps-019860be-7cdd-41a4-cd52-59806dfcbd32 { transition : …" at bounding box center [465, 252] width 419 height 180
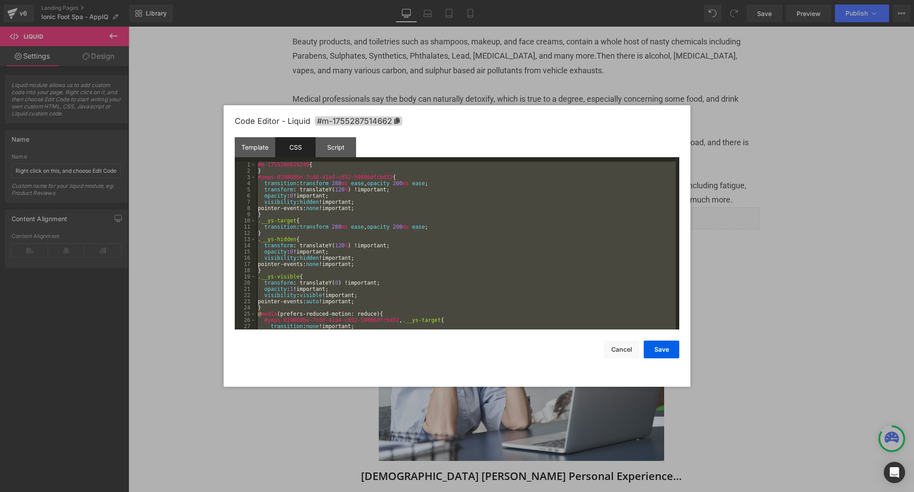
scroll to position [19, 0]
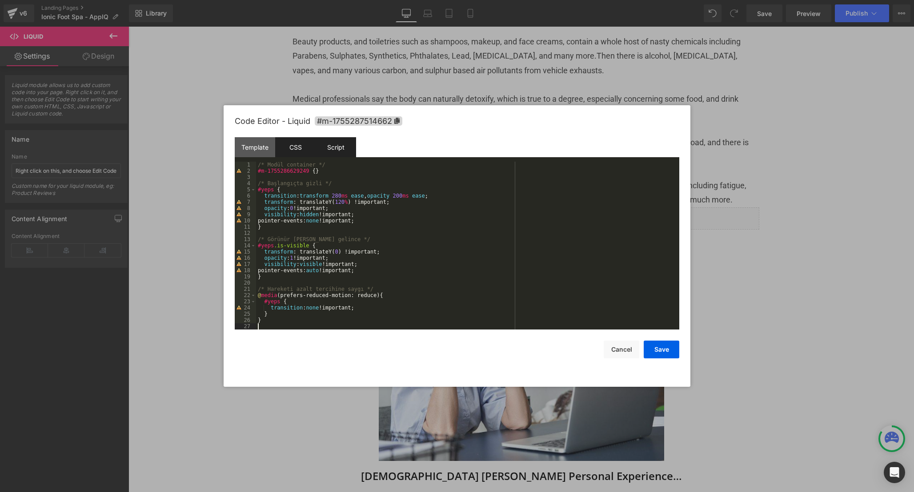
click at [344, 143] on div "Script" at bounding box center [336, 147] width 40 height 20
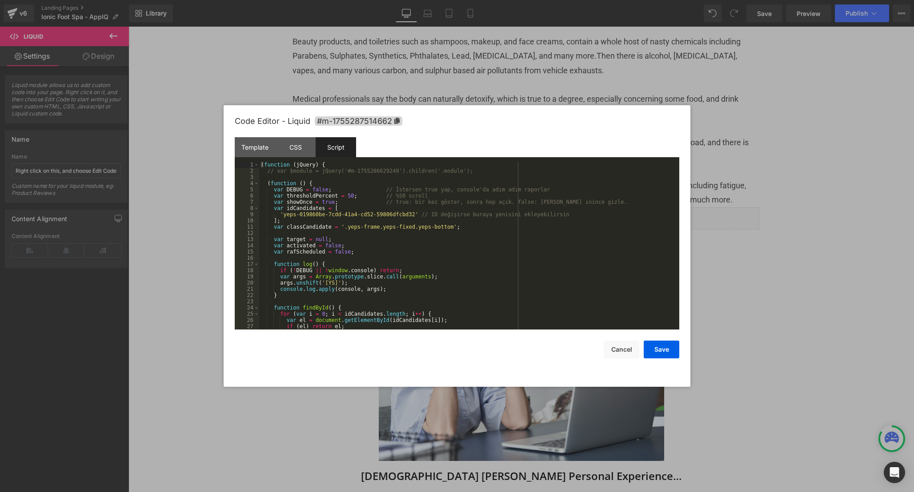
click at [420, 248] on div "( function ( jQuery ) { // var $module = jQuery('#m-1755286629249').children('.…" at bounding box center [467, 252] width 416 height 180
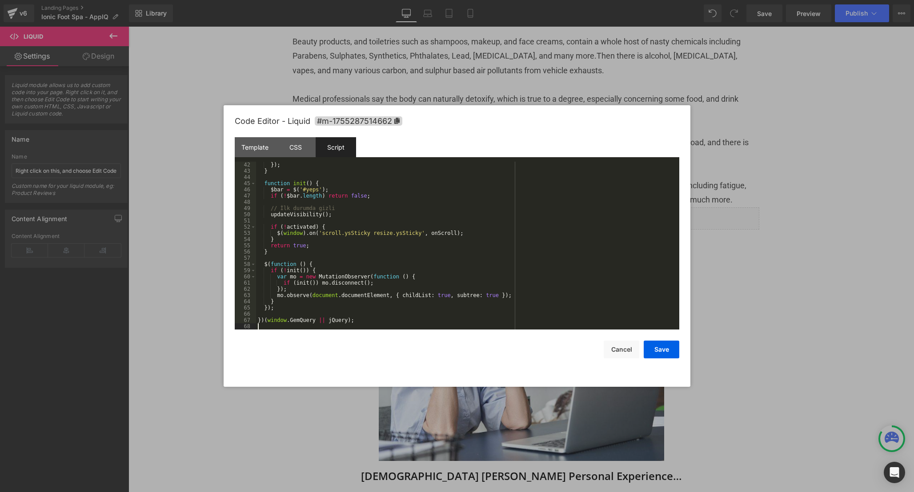
scroll to position [0, 0]
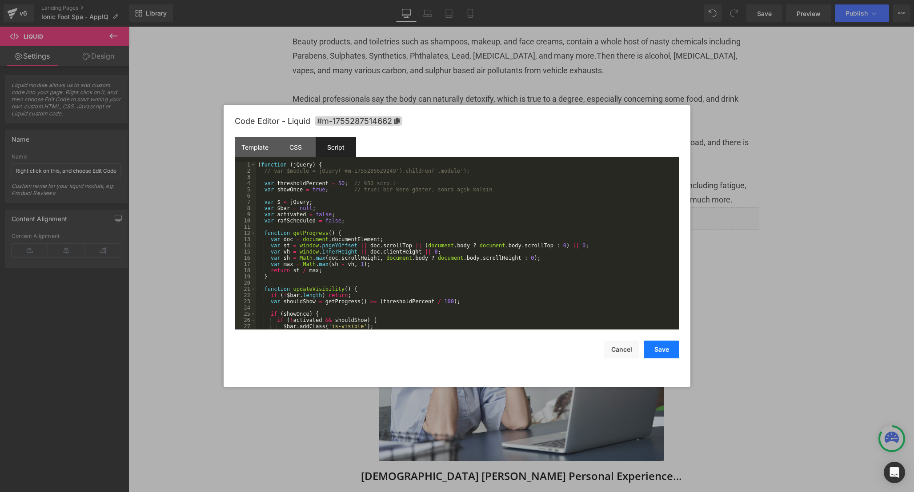
click at [668, 349] on button "Save" at bounding box center [661, 350] width 36 height 18
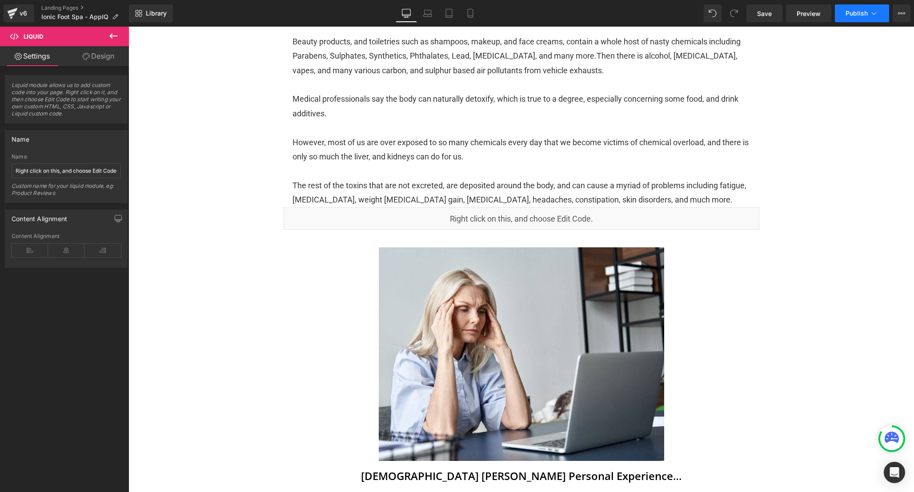
click at [860, 7] on button "Publish" at bounding box center [862, 13] width 54 height 18
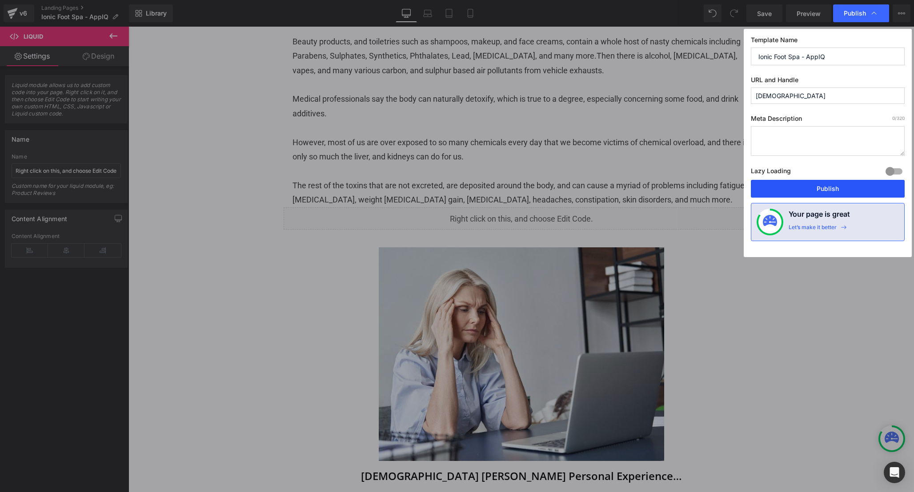
click at [844, 188] on button "Publish" at bounding box center [828, 189] width 154 height 18
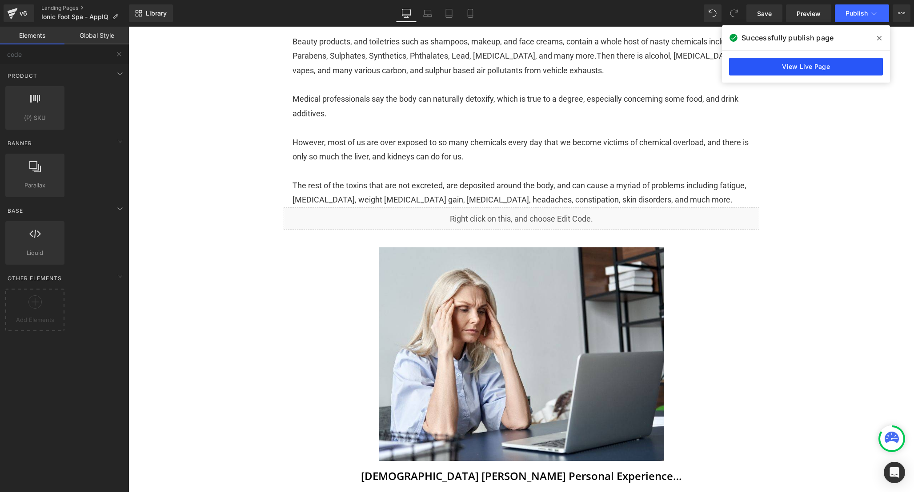
click at [831, 63] on link "View Live Page" at bounding box center [806, 67] width 154 height 18
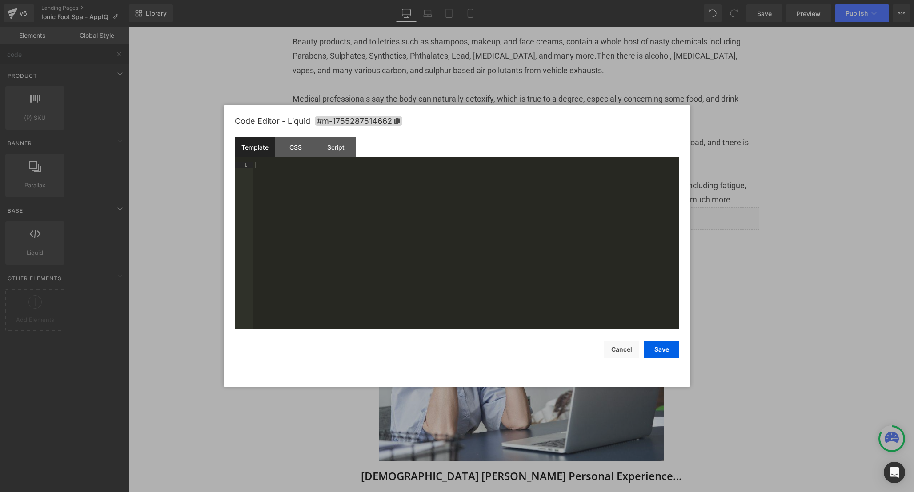
click at [535, 230] on div "Liquid" at bounding box center [521, 219] width 475 height 22
click at [296, 157] on div "CSS" at bounding box center [295, 147] width 40 height 20
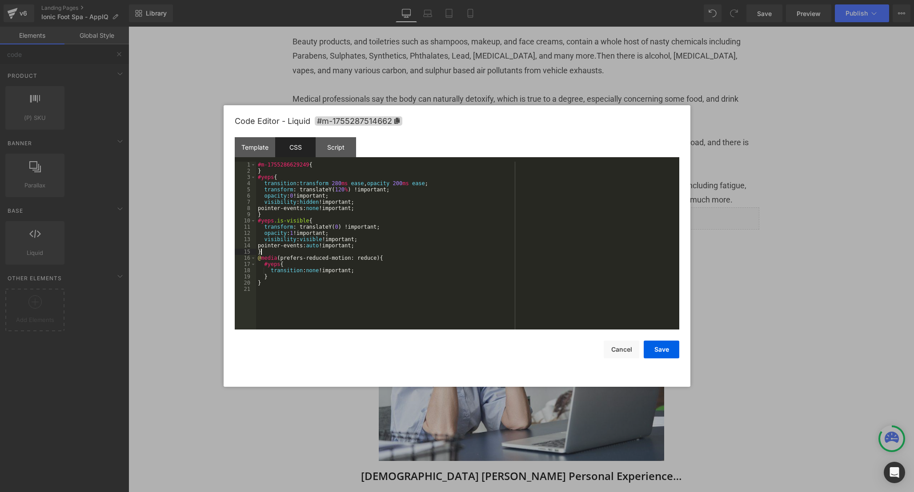
click at [419, 252] on div "#m-1755286629249 { } #yeps { transition : transform 280 ms ease , opacity 200 m…" at bounding box center [467, 252] width 423 height 180
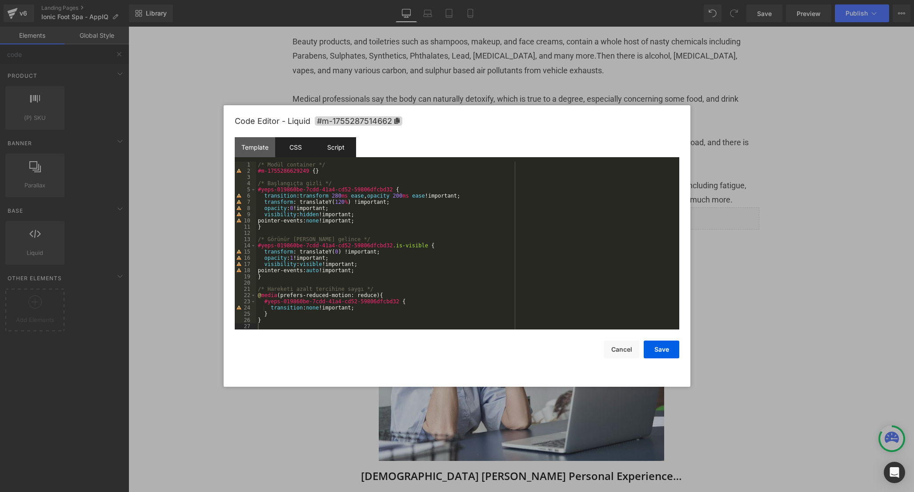
click at [336, 151] on div "Script" at bounding box center [336, 147] width 40 height 20
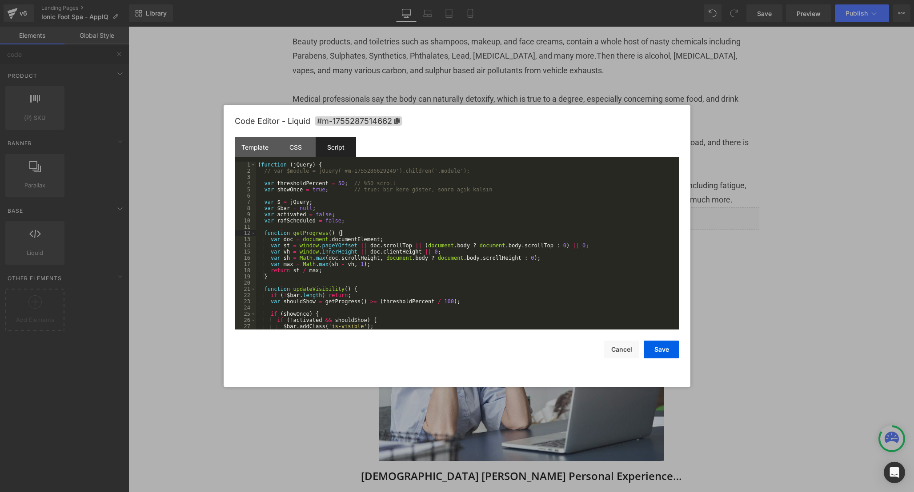
click at [441, 235] on div "( function ( jQuery ) { // var $module = jQuery('#m-1755286629249').children('.…" at bounding box center [465, 252] width 419 height 180
click at [653, 346] on button "Save" at bounding box center [661, 350] width 36 height 18
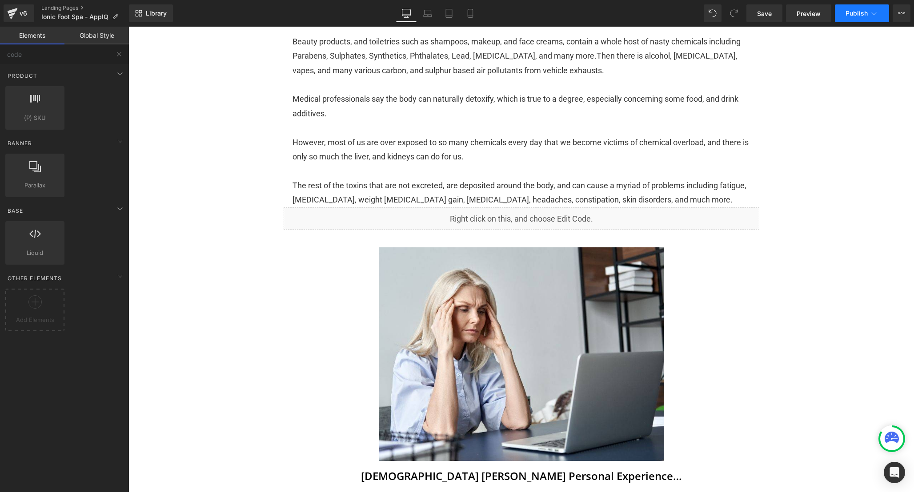
click at [867, 15] on span "Publish" at bounding box center [856, 13] width 22 height 7
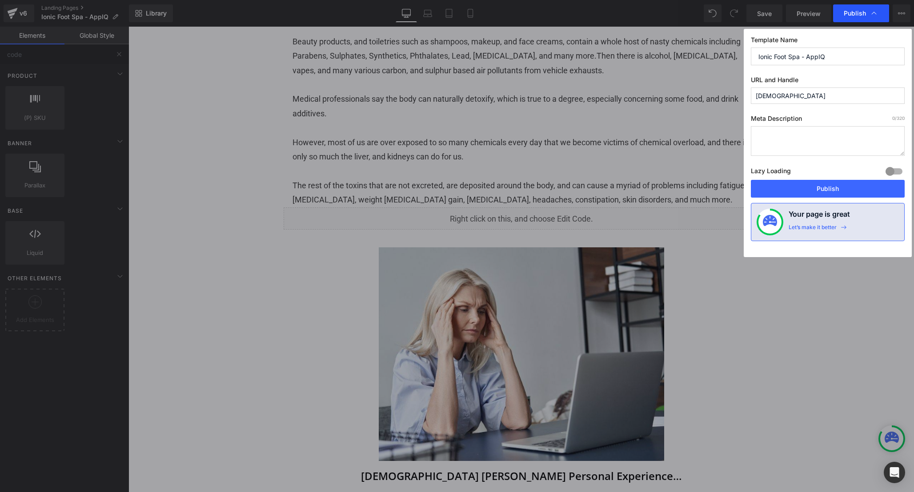
click at [849, 12] on span "Publish" at bounding box center [854, 13] width 22 height 8
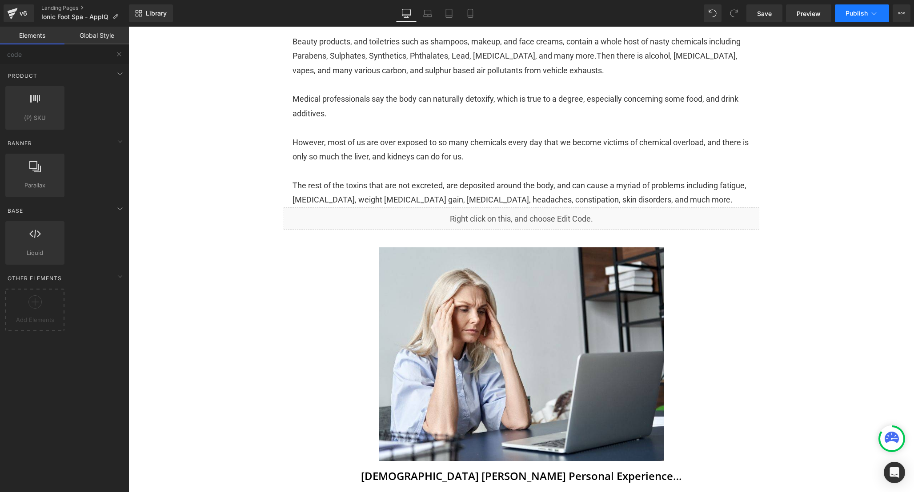
click at [851, 14] on span "Publish" at bounding box center [856, 13] width 22 height 7
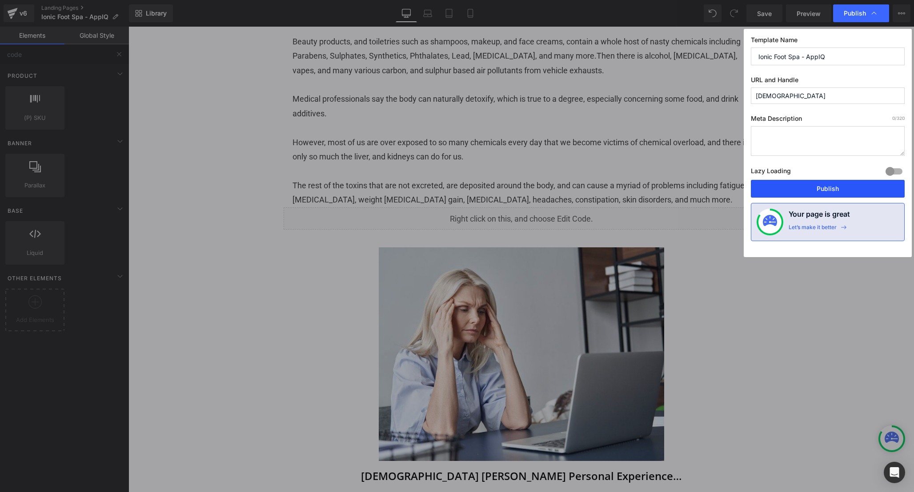
click at [802, 185] on button "Publish" at bounding box center [828, 189] width 154 height 18
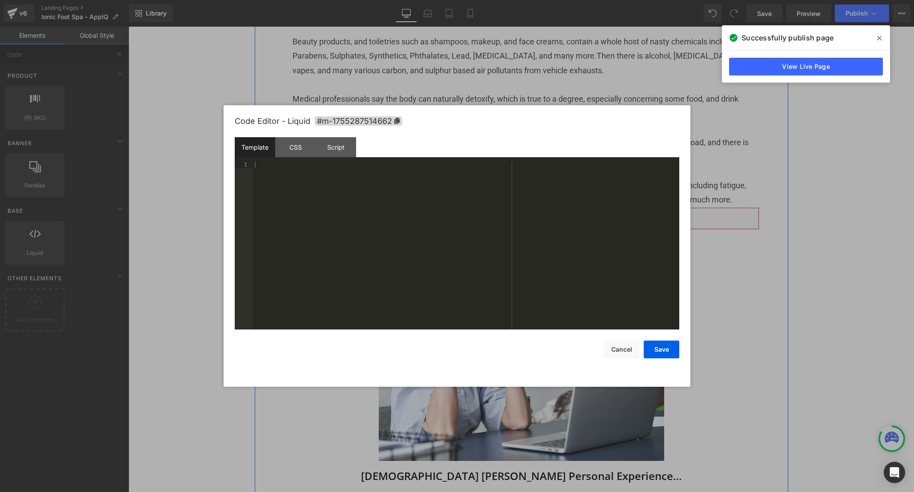
click at [535, 230] on div "Liquid" at bounding box center [521, 219] width 475 height 22
click at [309, 157] on div "CSS" at bounding box center [295, 147] width 40 height 20
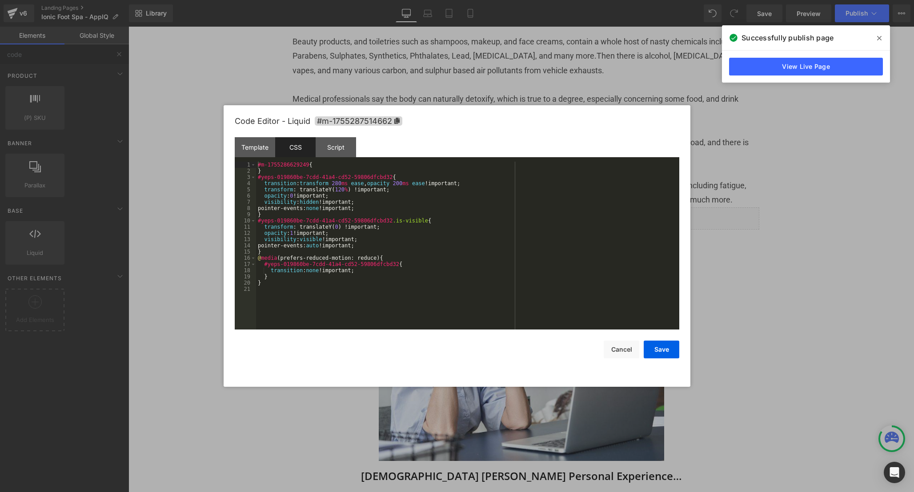
click at [555, 263] on div "#m-1755286629249 { } #yeps-019860be-7cdd-41a4-cd52-59806dfcbd32 { transition : …" at bounding box center [467, 252] width 423 height 180
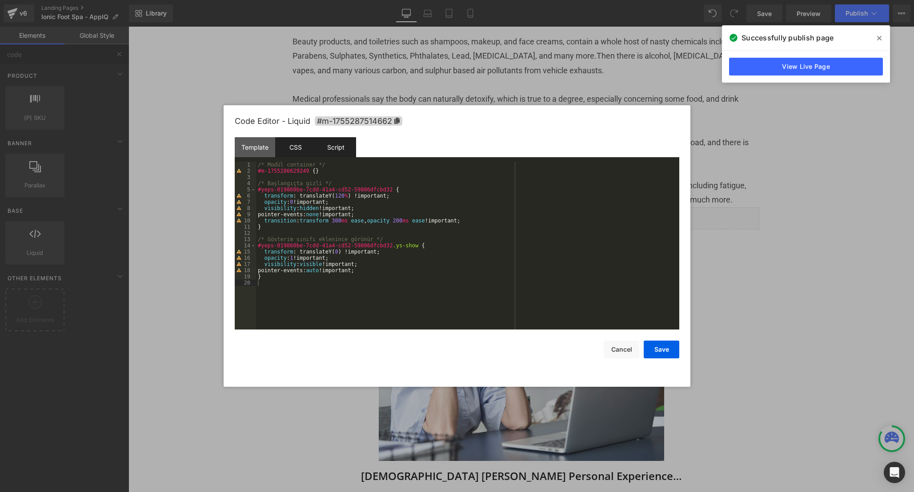
click at [339, 150] on div "Script" at bounding box center [336, 147] width 40 height 20
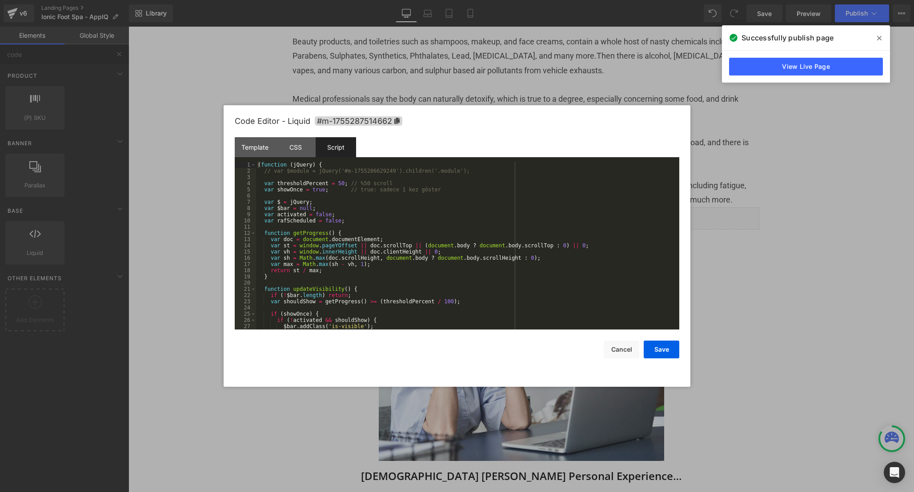
click at [430, 252] on div "( function ( jQuery ) { // var $module = jQuery('#m-1755286629249').children('.…" at bounding box center [465, 252] width 419 height 180
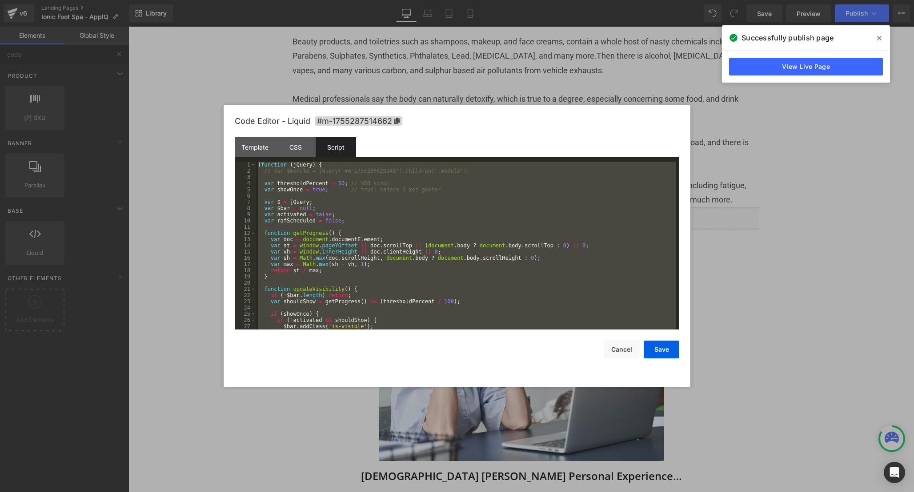
scroll to position [180, 0]
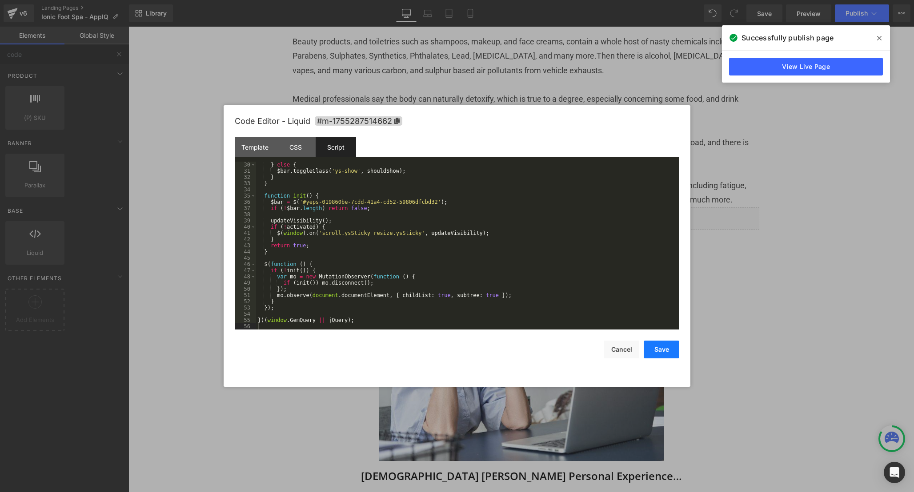
click at [665, 352] on button "Save" at bounding box center [661, 350] width 36 height 18
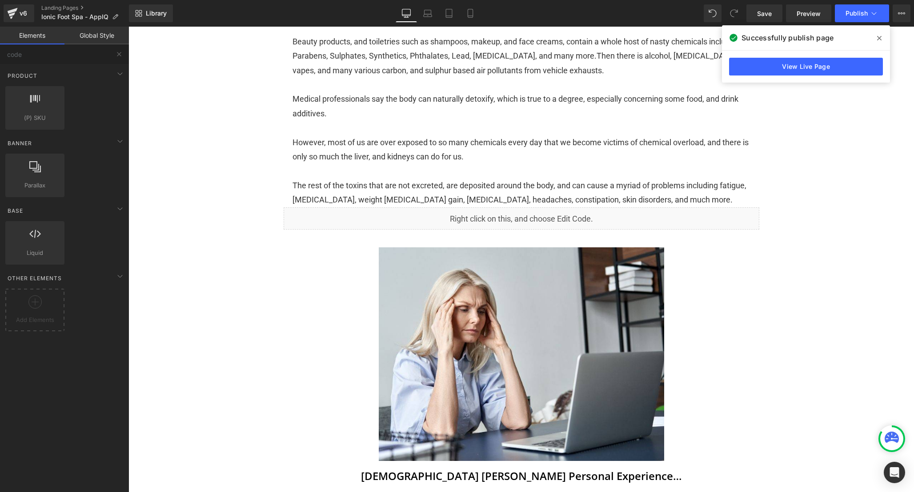
click at [881, 36] on icon at bounding box center [879, 38] width 4 height 7
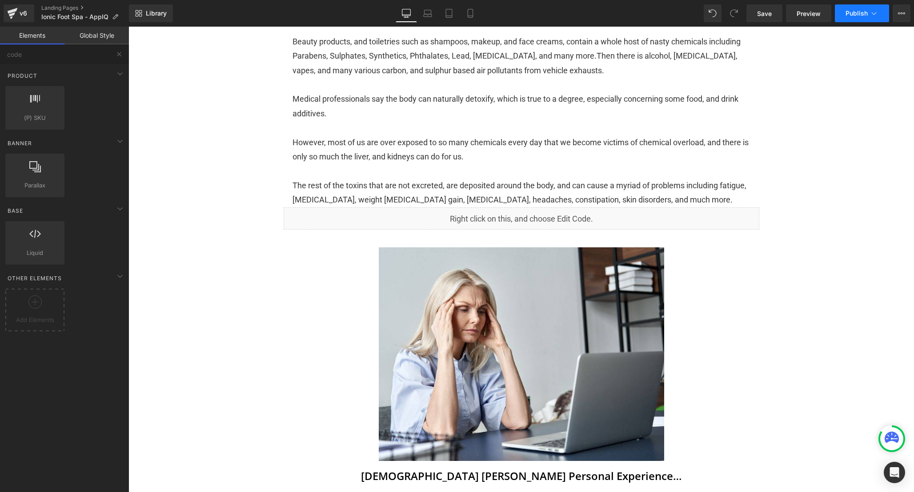
click at [859, 11] on span "Publish" at bounding box center [856, 13] width 22 height 7
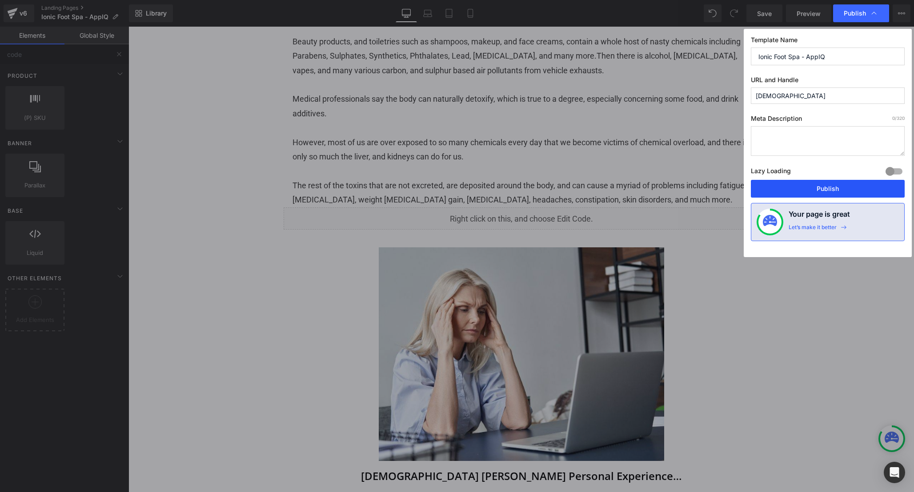
click at [826, 190] on button "Publish" at bounding box center [828, 189] width 154 height 18
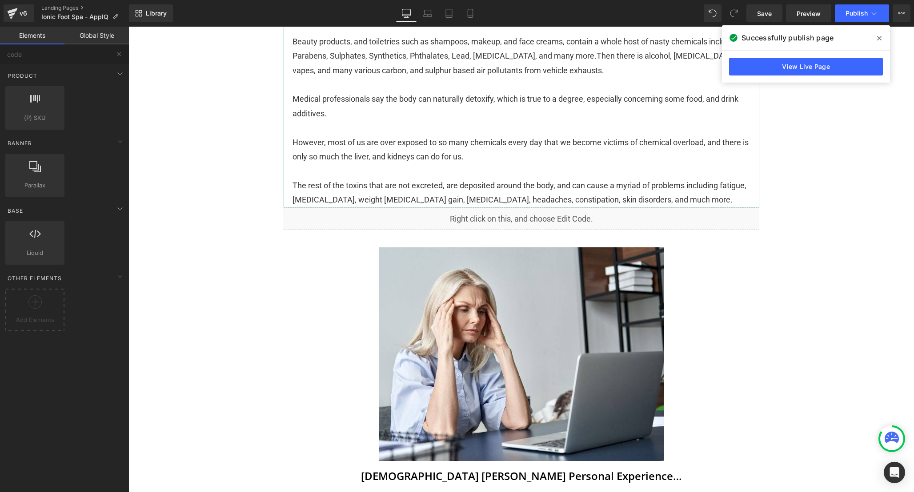
scroll to position [0, 0]
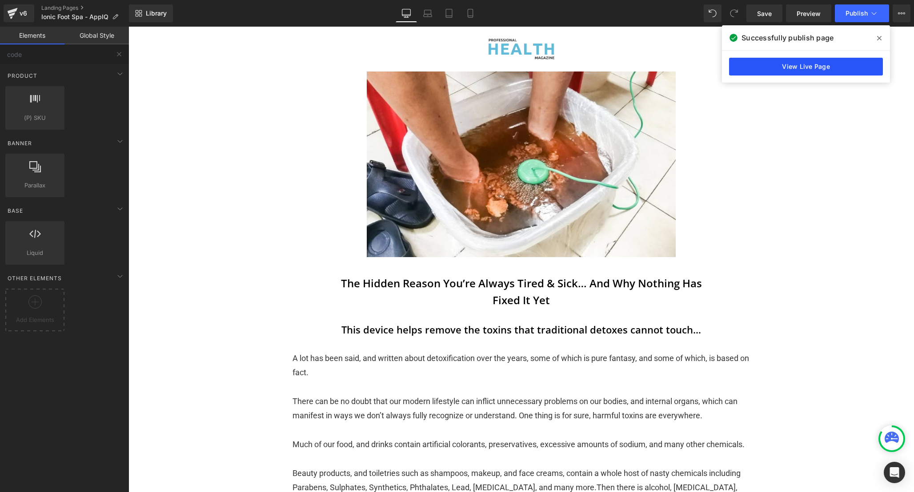
click at [853, 66] on link "View Live Page" at bounding box center [806, 67] width 154 height 18
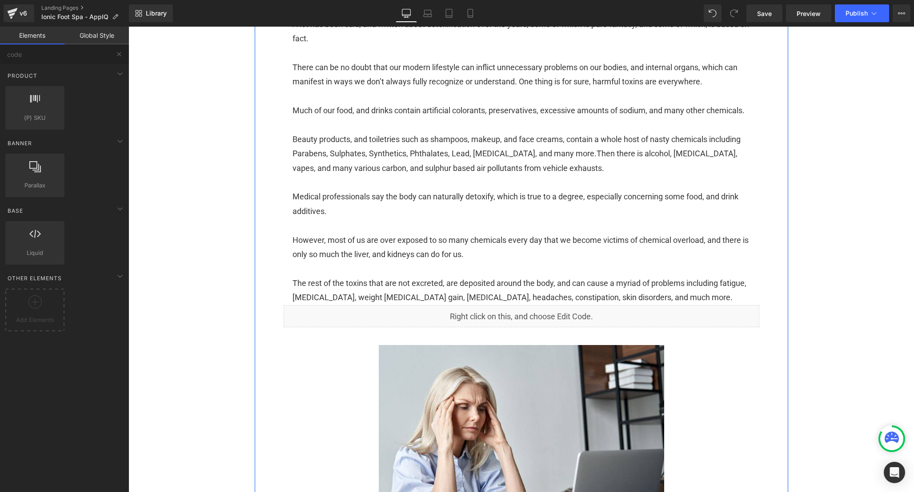
scroll to position [339, 0]
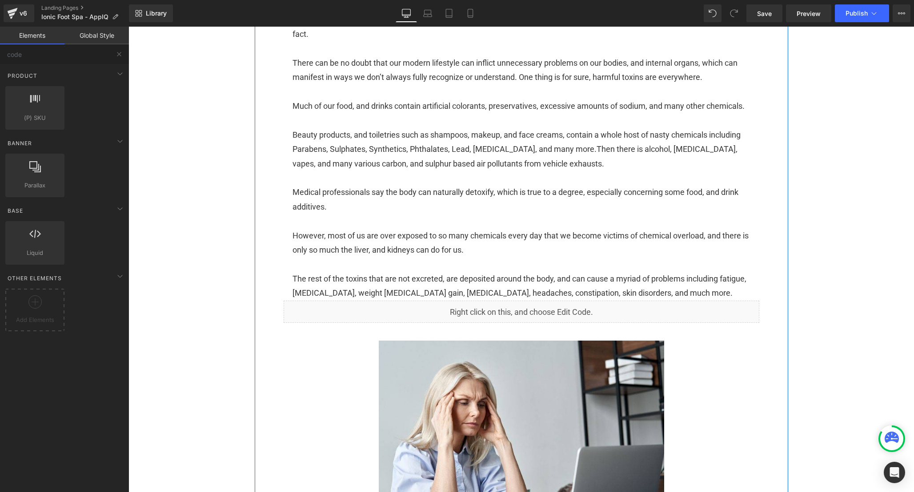
click at [551, 322] on div "Liquid" at bounding box center [521, 312] width 475 height 22
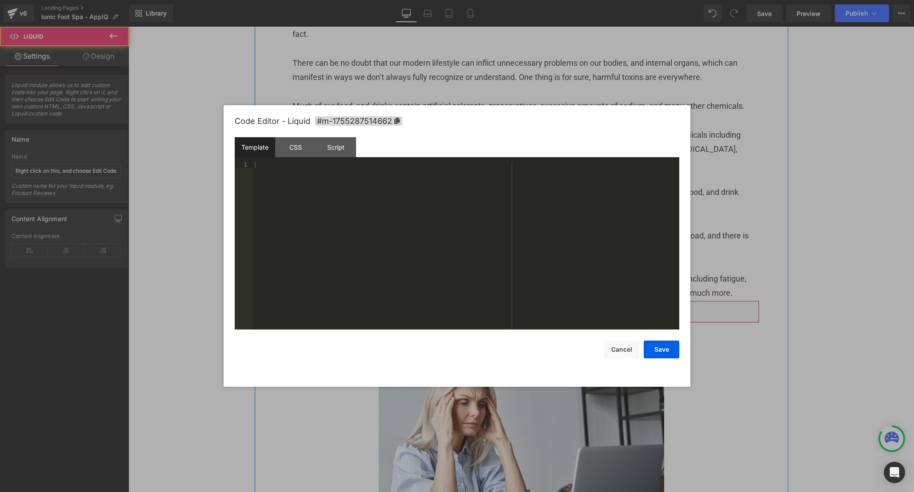
click at [529, 323] on div "Liquid" at bounding box center [521, 312] width 475 height 22
click at [301, 143] on div "CSS" at bounding box center [295, 147] width 40 height 20
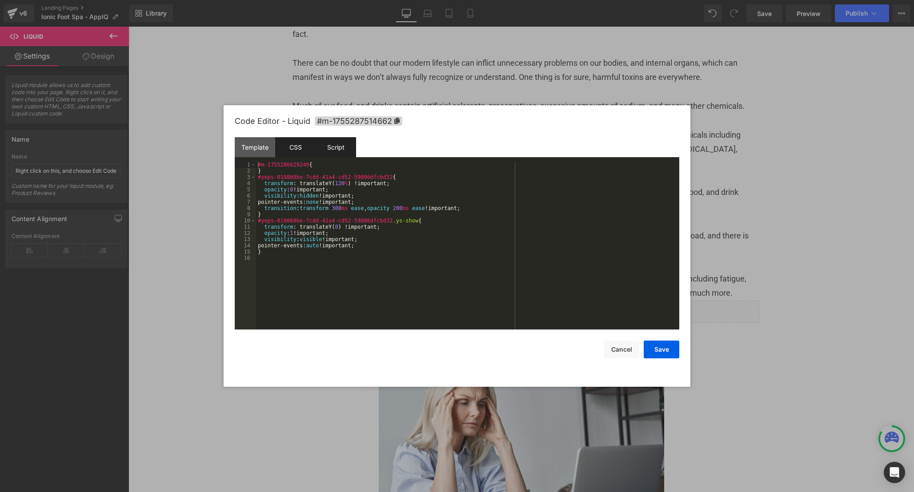
click at [320, 146] on div "Script" at bounding box center [336, 147] width 40 height 20
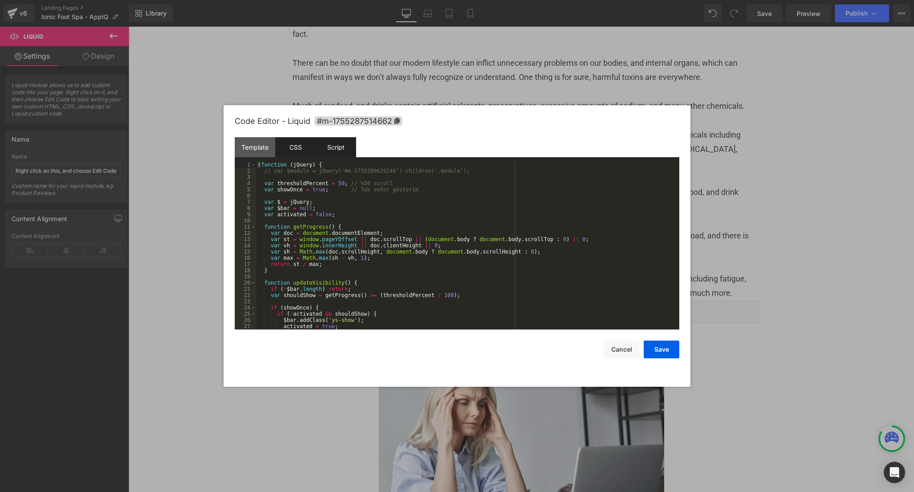
click at [280, 151] on div "CSS" at bounding box center [295, 147] width 40 height 20
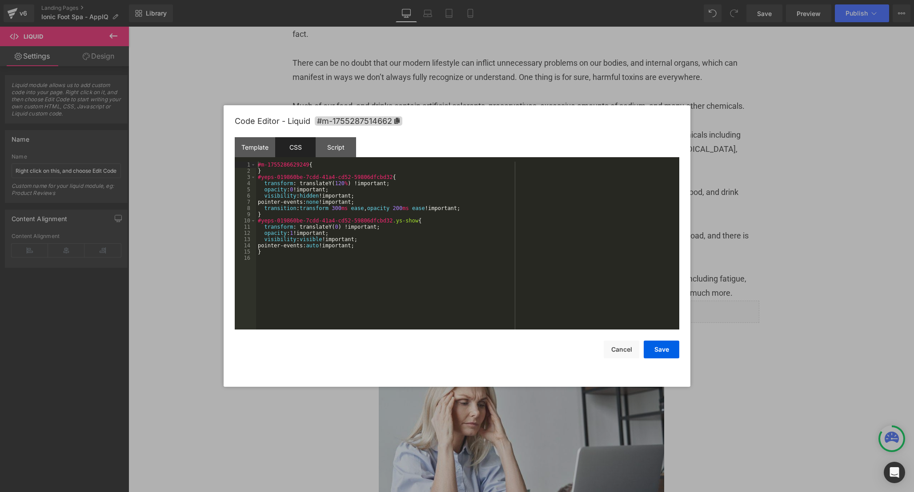
click at [312, 150] on div "CSS" at bounding box center [295, 147] width 40 height 20
click at [332, 151] on div "Script" at bounding box center [336, 147] width 40 height 20
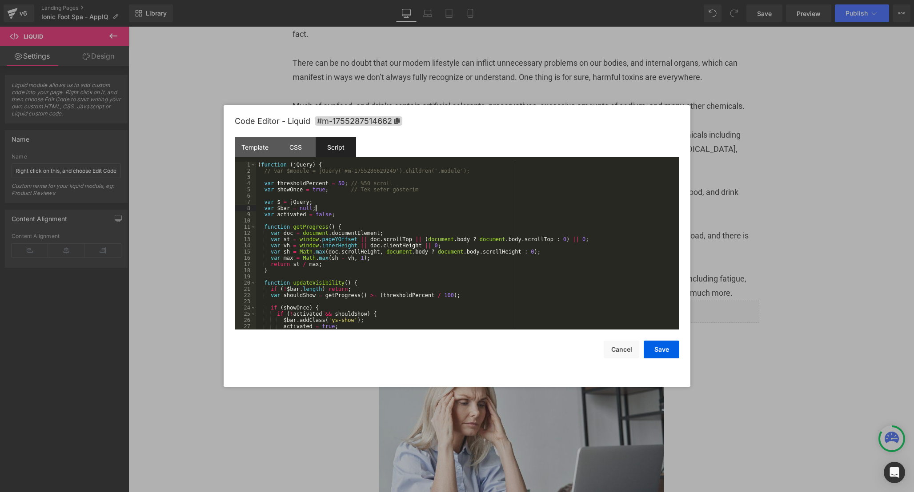
click at [432, 206] on div "( function ( jQuery ) { // var $module = jQuery('#m-1755286629249').children('.…" at bounding box center [465, 252] width 419 height 180
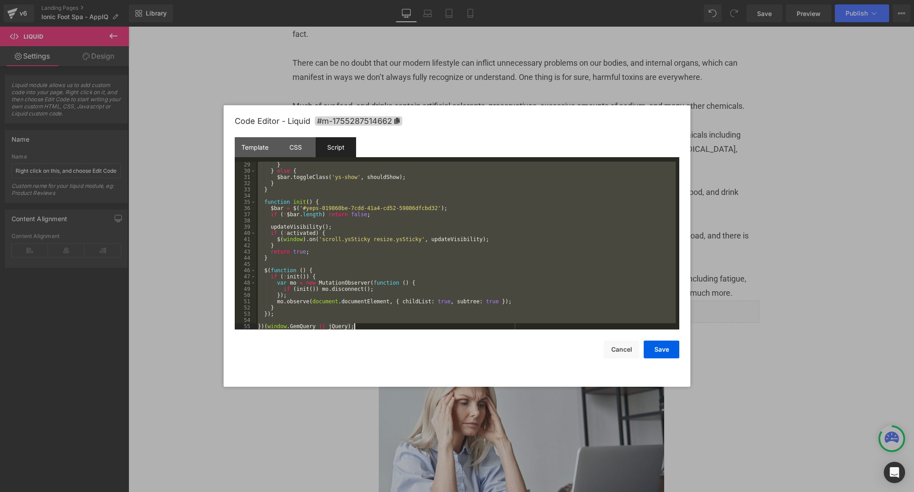
scroll to position [280, 0]
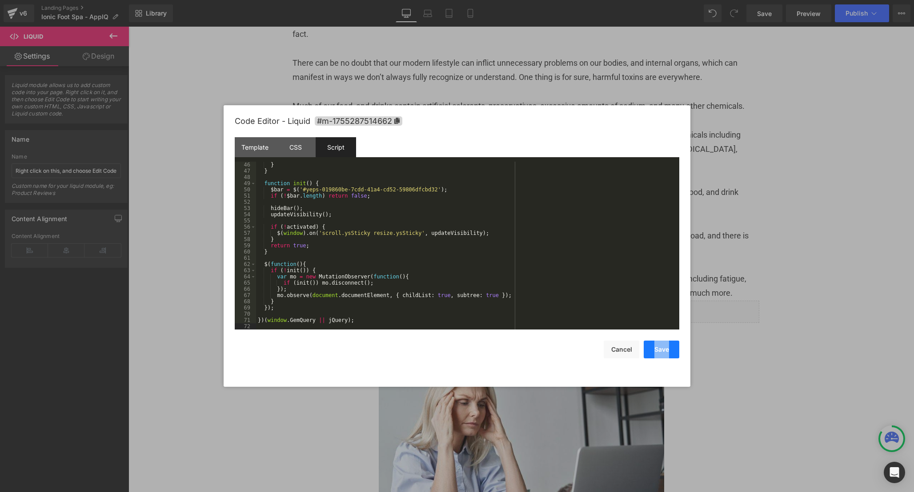
click at [672, 358] on div "Code Editor - Liquid #m-1755287514662 Template CSS Script Data 1 XXXXXXXXXXXXXX…" at bounding box center [457, 246] width 444 height 282
click at [672, 338] on div "Save Cancel" at bounding box center [457, 344] width 444 height 29
click at [665, 354] on button "Save" at bounding box center [661, 350] width 36 height 18
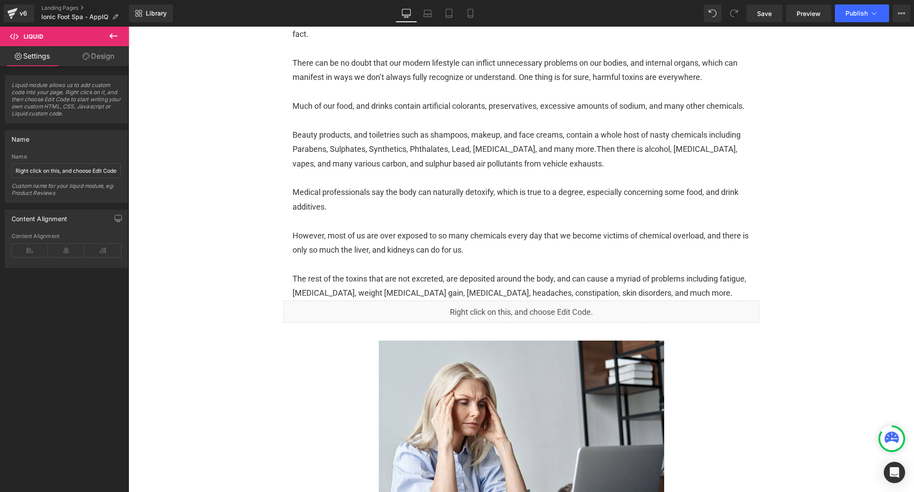
click at [853, 23] on div "Library Desktop Desktop Laptop Tablet Mobile Save Preview Publish Scheduled Vie…" at bounding box center [521, 13] width 785 height 27
click at [853, 10] on span "Publish" at bounding box center [856, 13] width 22 height 7
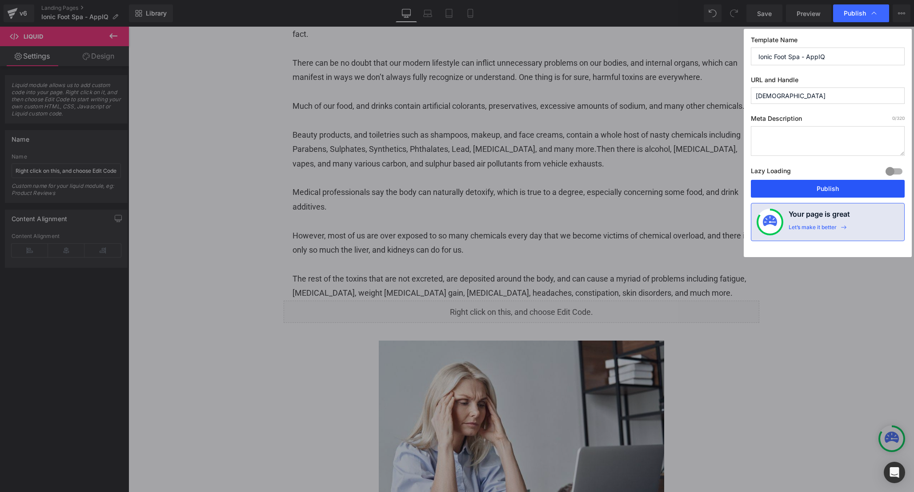
click at [802, 185] on button "Publish" at bounding box center [828, 189] width 154 height 18
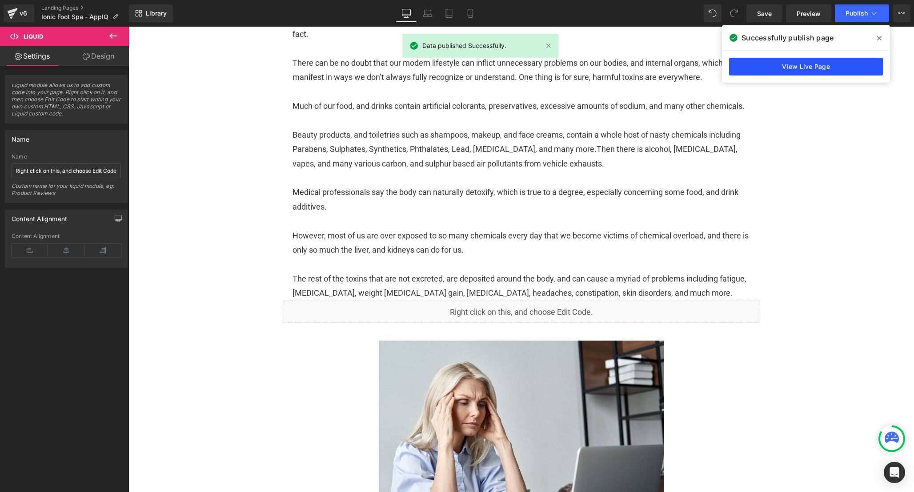
click at [792, 69] on link "View Live Page" at bounding box center [806, 67] width 154 height 18
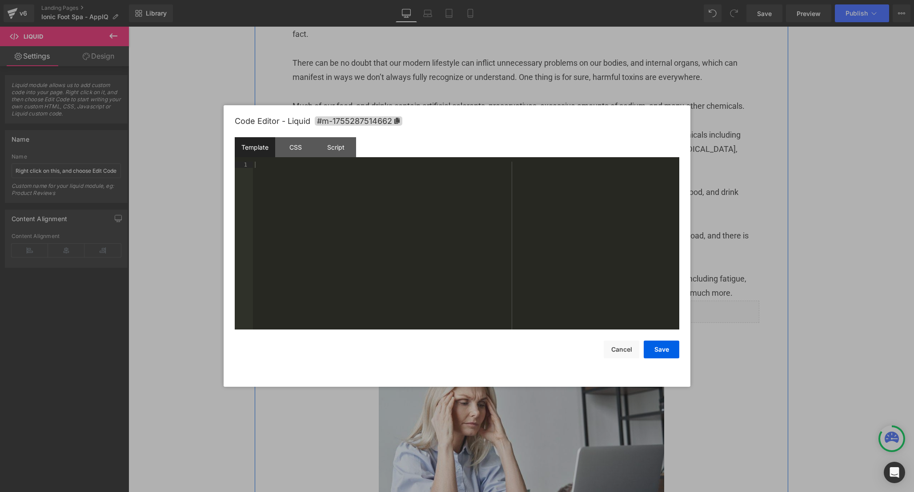
click at [530, 321] on div "Liquid" at bounding box center [521, 312] width 475 height 22
click at [291, 158] on div "Template CSS Script Data" at bounding box center [457, 149] width 444 height 24
click at [292, 151] on div "CSS" at bounding box center [295, 147] width 40 height 20
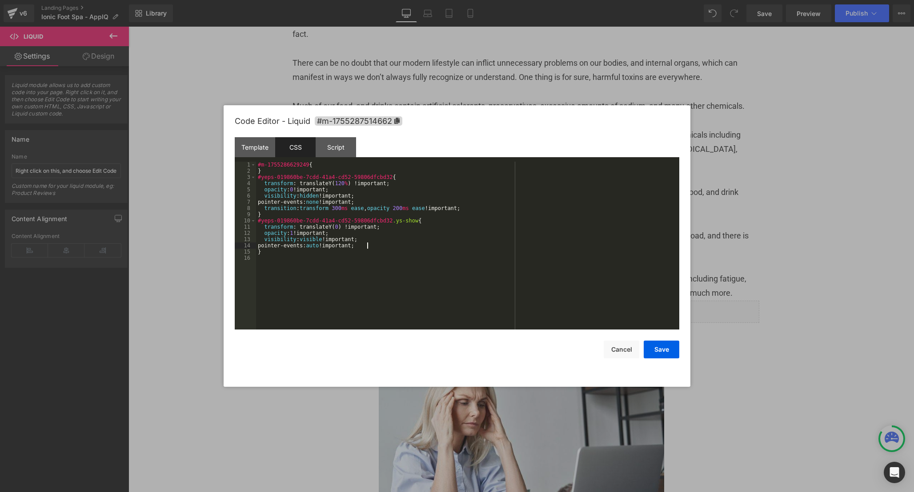
click at [386, 249] on div "#m-1755286629249 { } #yeps-019860be-7cdd-41a4-cd52-59806dfcbd32 { transform : t…" at bounding box center [467, 252] width 423 height 180
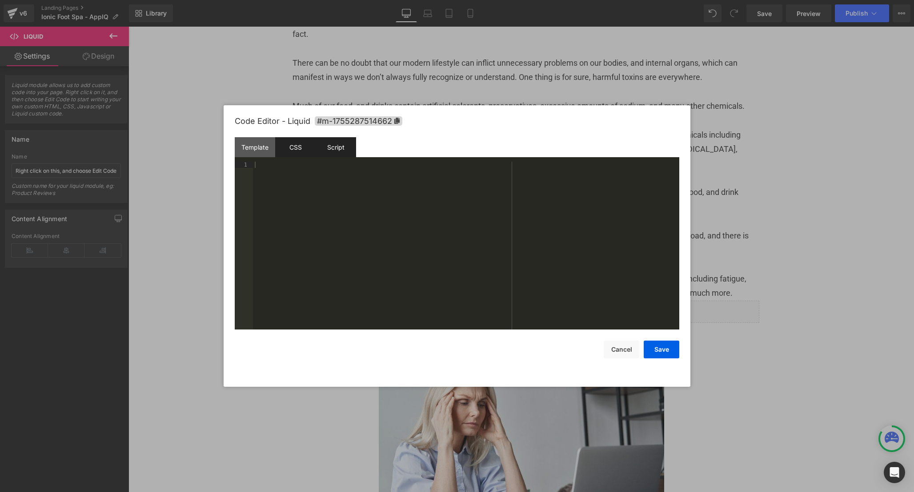
click at [331, 152] on div "Script" at bounding box center [336, 147] width 40 height 20
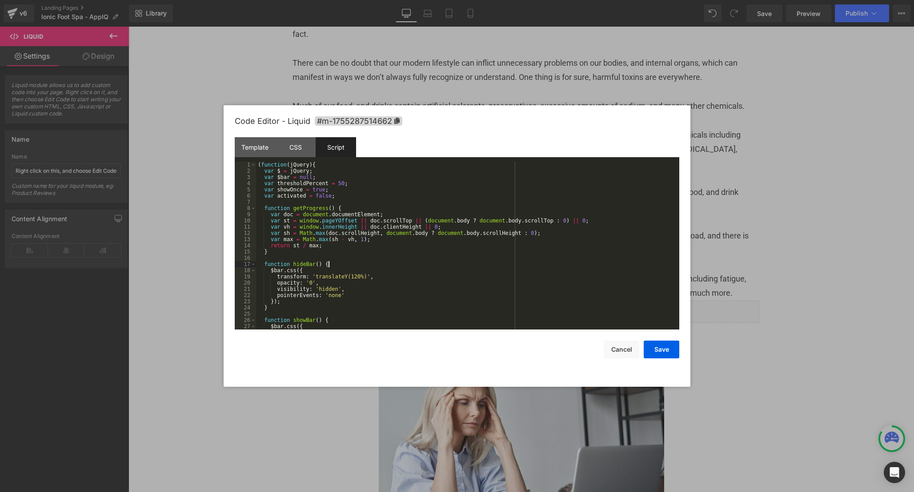
click at [456, 267] on div "( function ( jQuery ) { var $ = jQuery ; var $bar = null ; var thresholdPercent…" at bounding box center [465, 252] width 419 height 180
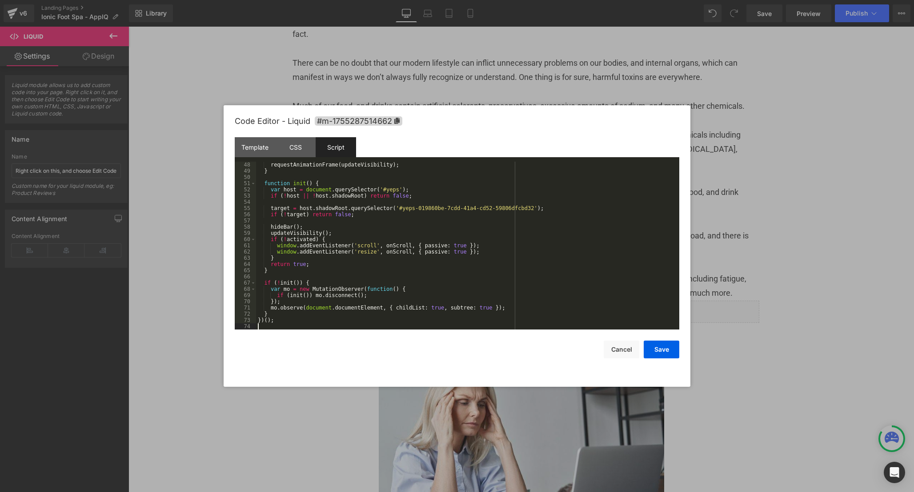
scroll to position [292, 0]
click at [672, 340] on div "Save Cancel" at bounding box center [457, 344] width 444 height 29
click at [661, 358] on button "Save" at bounding box center [661, 350] width 36 height 18
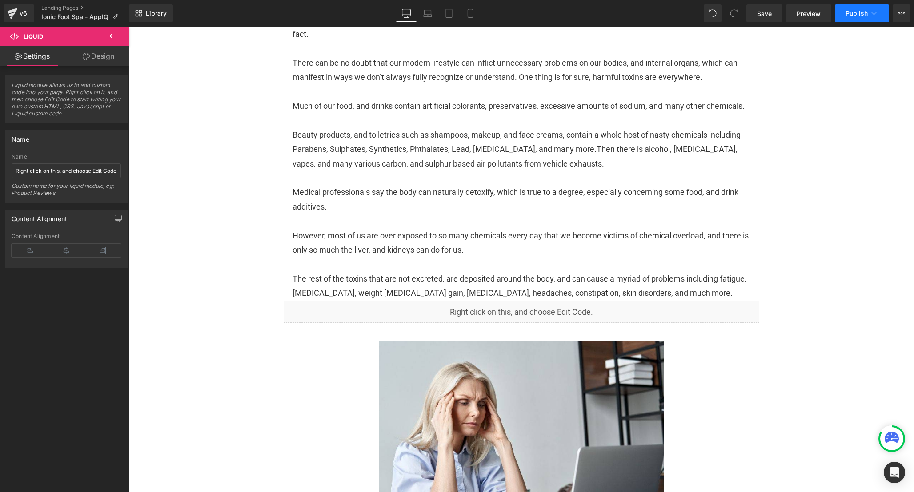
click at [851, 13] on span "Publish" at bounding box center [856, 13] width 22 height 7
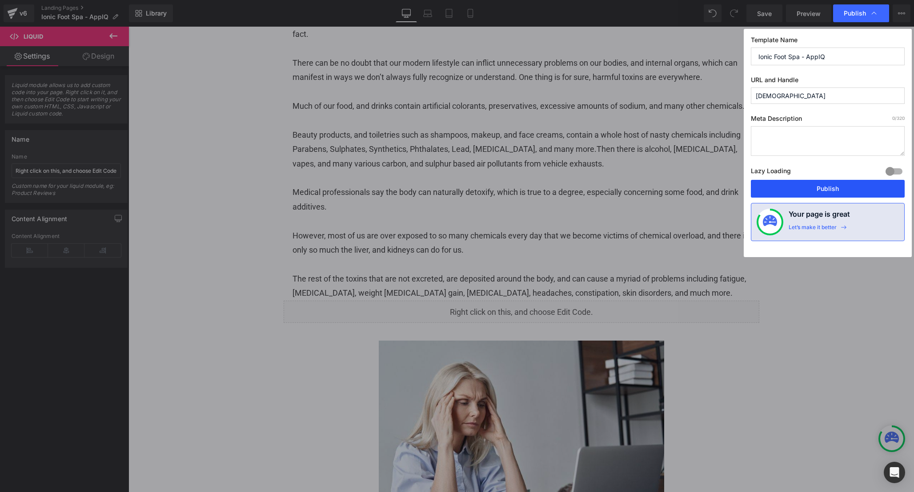
click at [808, 182] on button "Publish" at bounding box center [828, 189] width 154 height 18
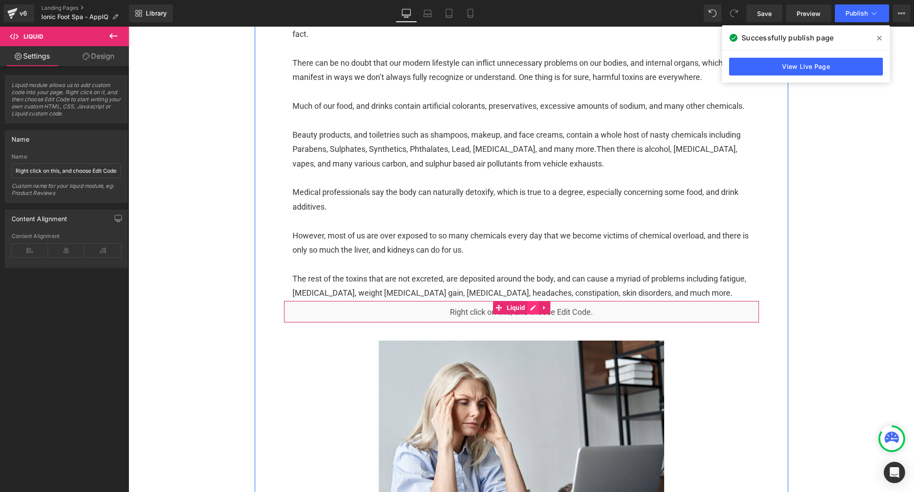
click at [537, 323] on div "Liquid" at bounding box center [521, 312] width 475 height 22
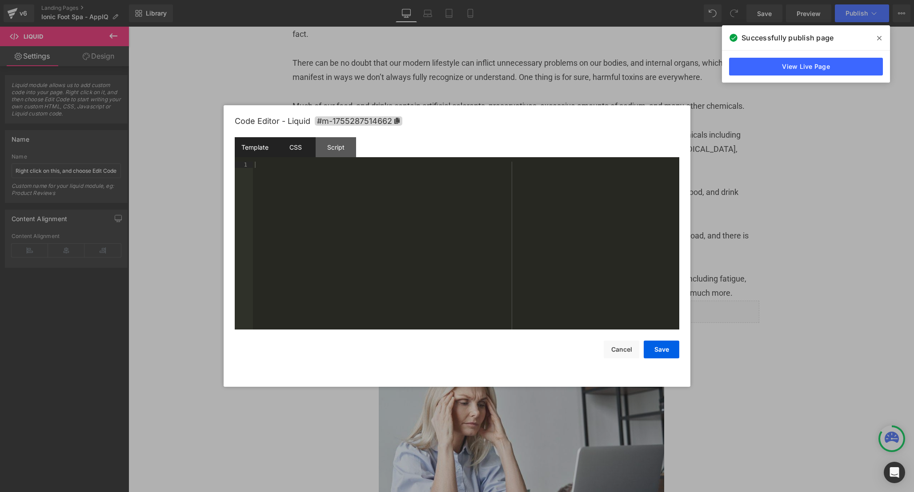
click at [300, 139] on div "CSS" at bounding box center [295, 147] width 40 height 20
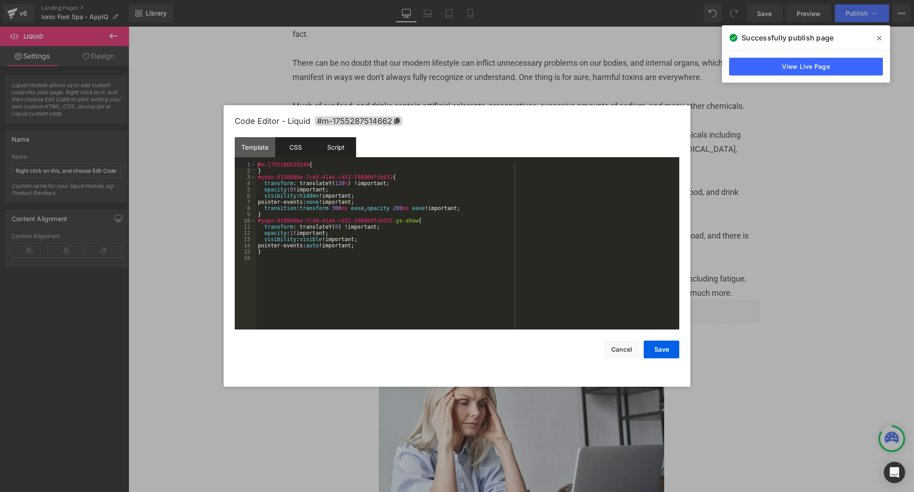
click at [342, 144] on div "Script" at bounding box center [336, 147] width 40 height 20
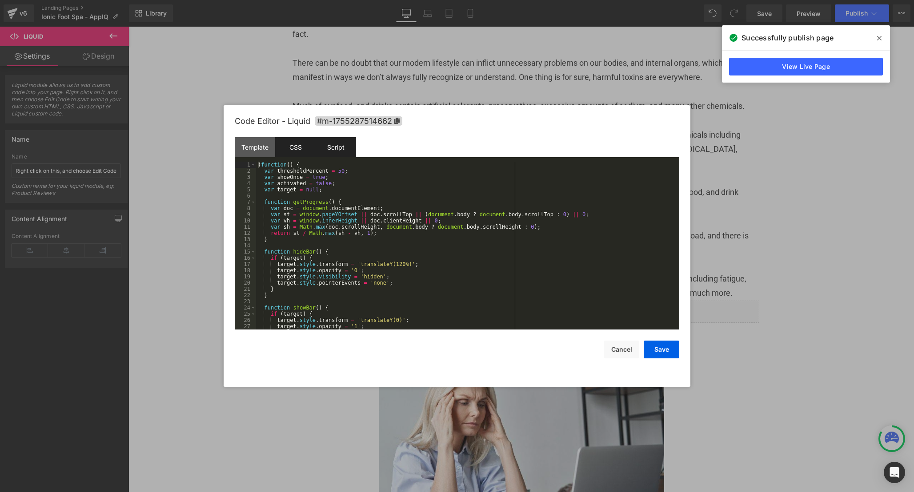
click at [304, 145] on div "CSS" at bounding box center [295, 147] width 40 height 20
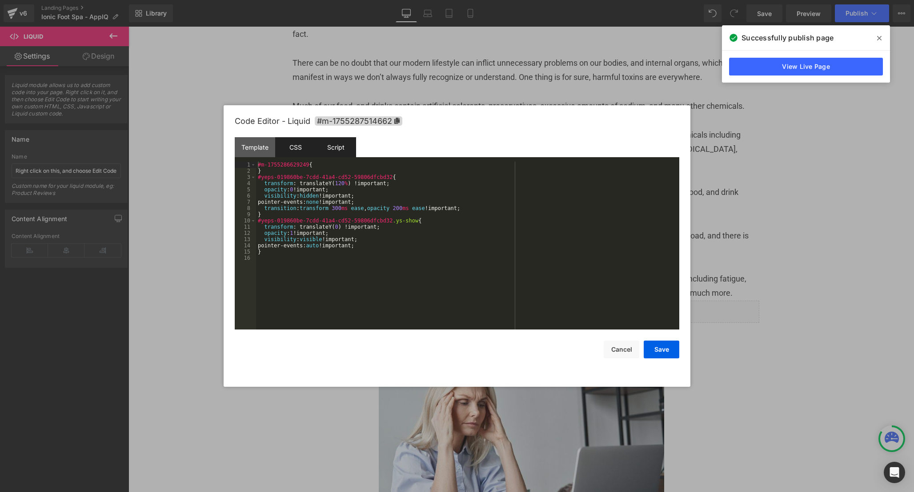
click at [335, 144] on div "Script" at bounding box center [336, 147] width 40 height 20
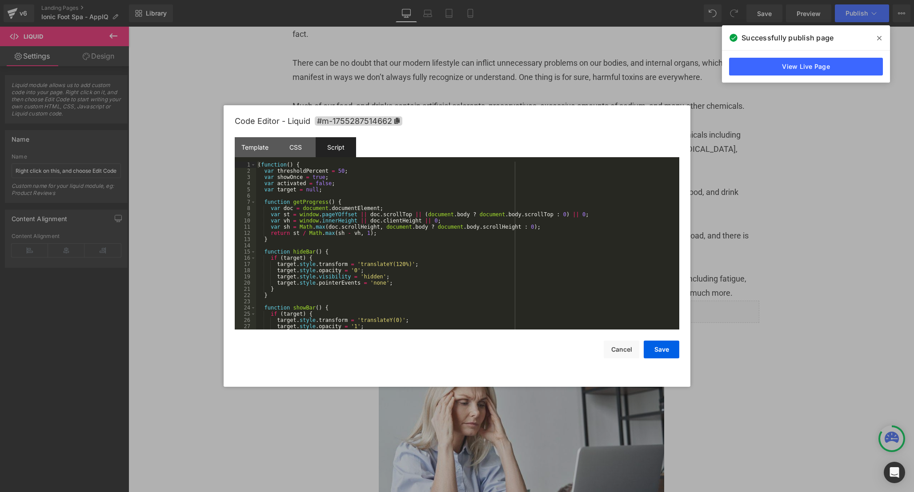
click at [450, 291] on div "( function ( ) { var thresholdPercent = 50 ; var showOnce = true ; var activate…" at bounding box center [465, 252] width 419 height 180
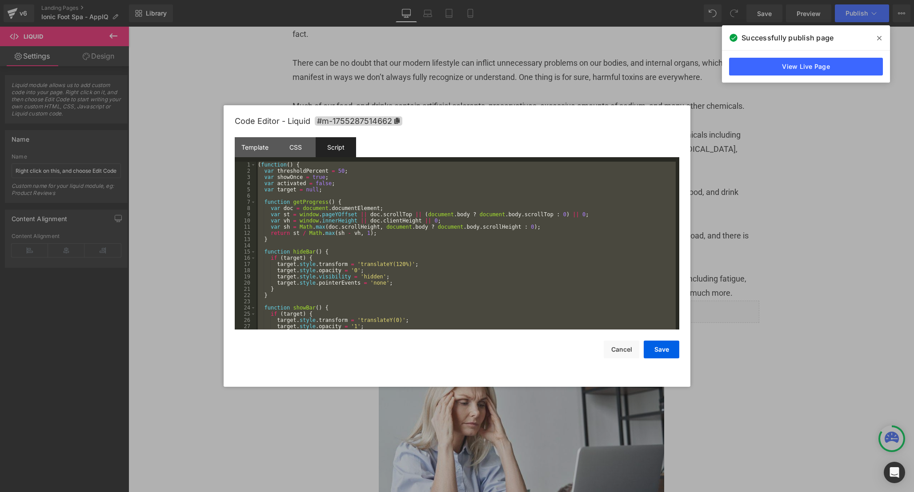
scroll to position [274, 0]
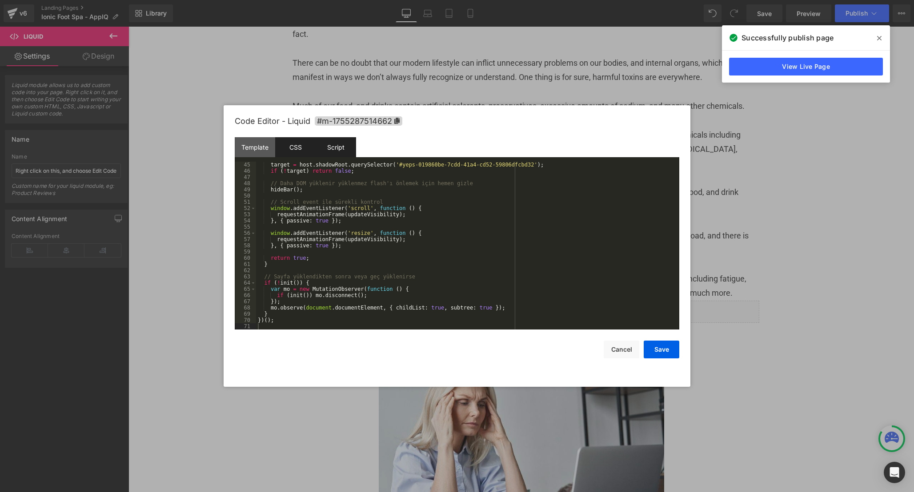
click at [295, 150] on div "CSS" at bounding box center [295, 147] width 40 height 20
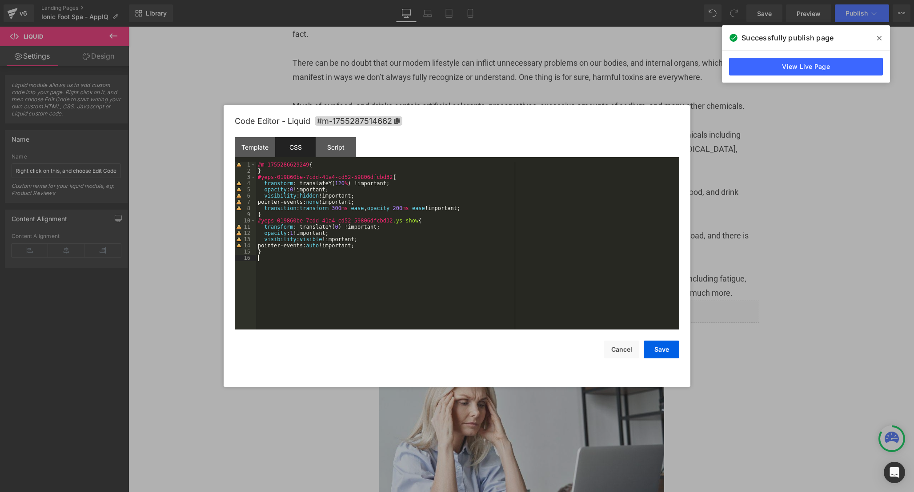
click at [394, 272] on div "#m-1755286629249 { } #yeps-019860be-7cdd-41a4-cd52-59806dfcbd32 { transform : t…" at bounding box center [467, 252] width 423 height 180
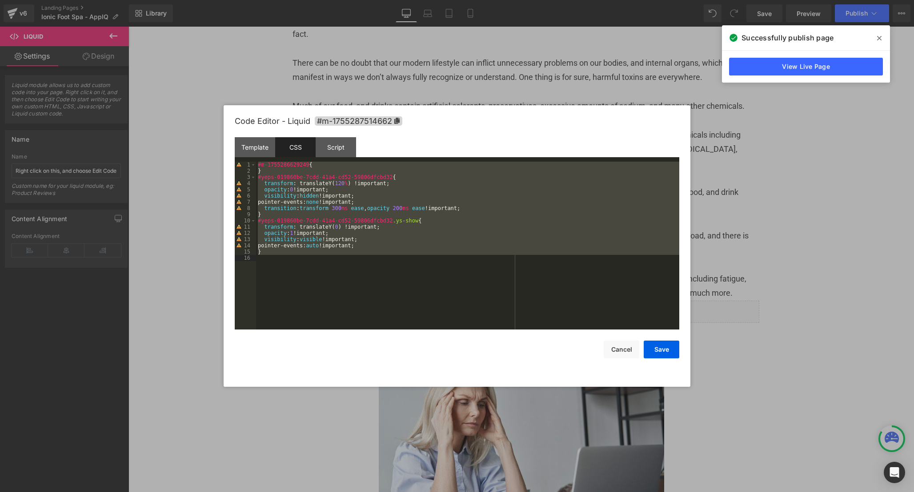
click at [435, 257] on div "#m-1755286629249 { } #yeps-019860be-7cdd-41a4-cd52-59806dfcbd32 { transform : t…" at bounding box center [467, 252] width 423 height 180
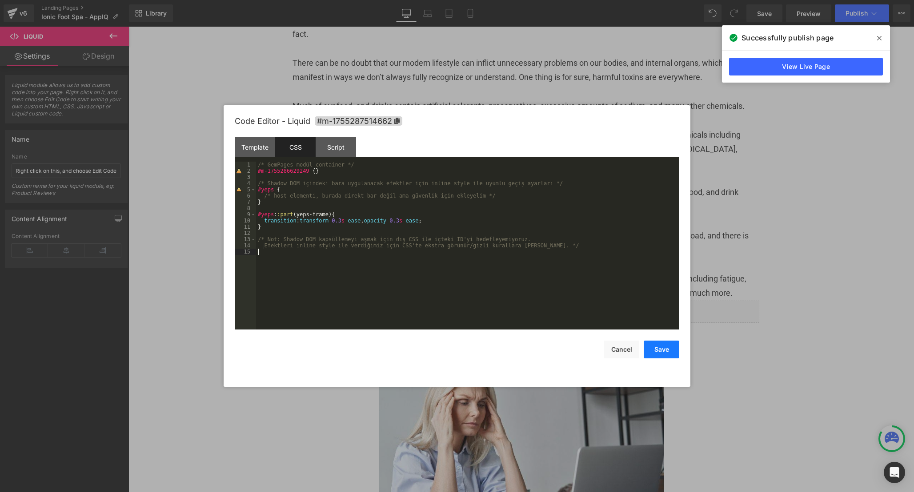
click at [673, 356] on button "Save" at bounding box center [661, 350] width 36 height 18
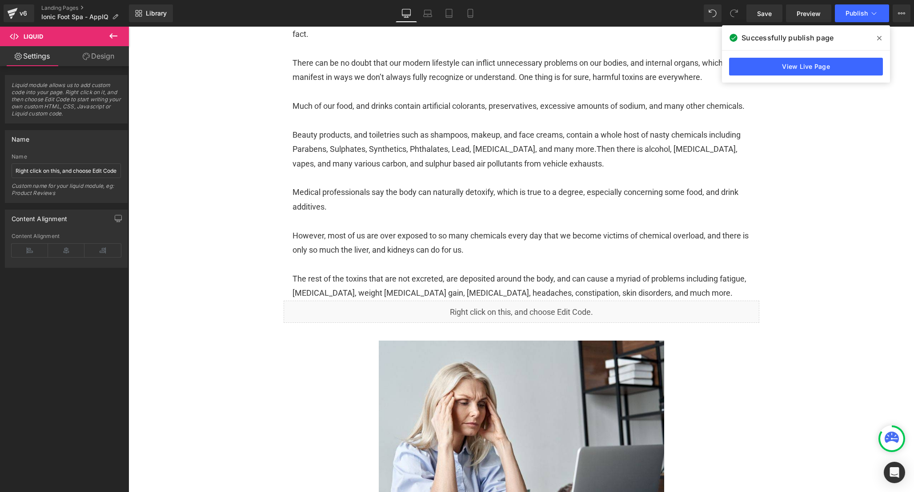
click at [879, 41] on icon at bounding box center [879, 38] width 4 height 7
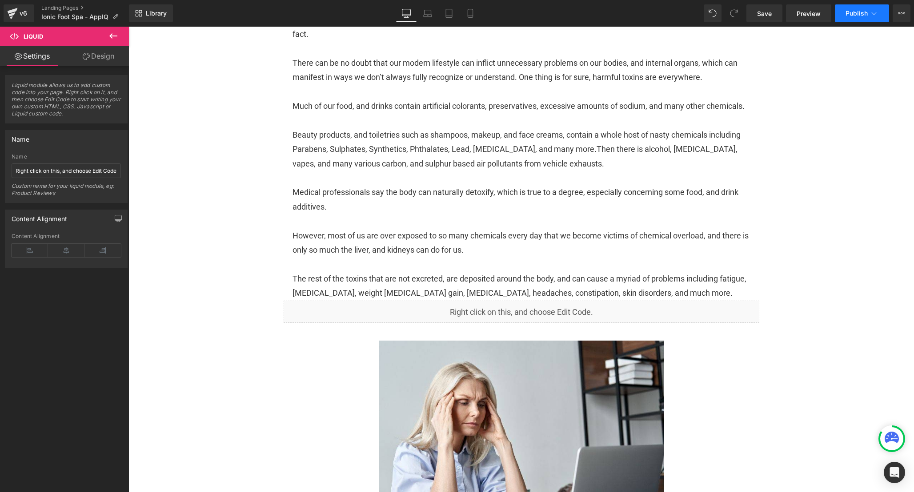
click at [861, 12] on span "Publish" at bounding box center [856, 13] width 22 height 7
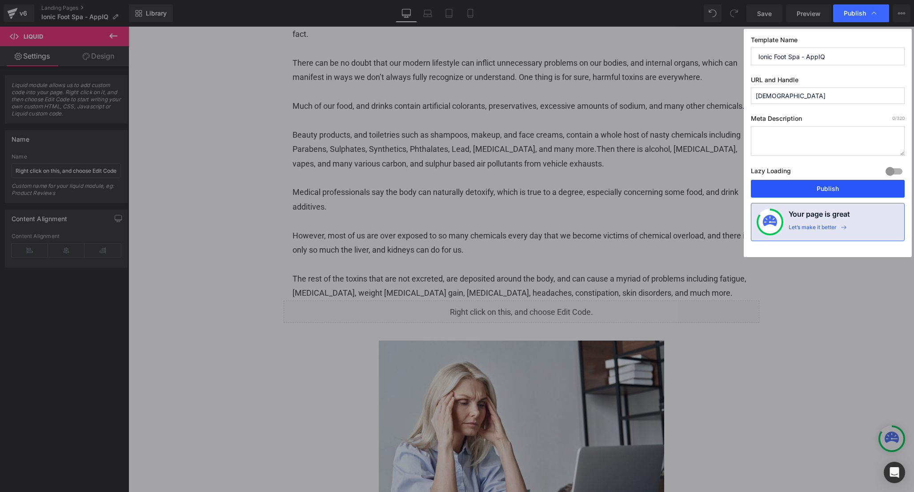
click at [827, 188] on button "Publish" at bounding box center [828, 189] width 154 height 18
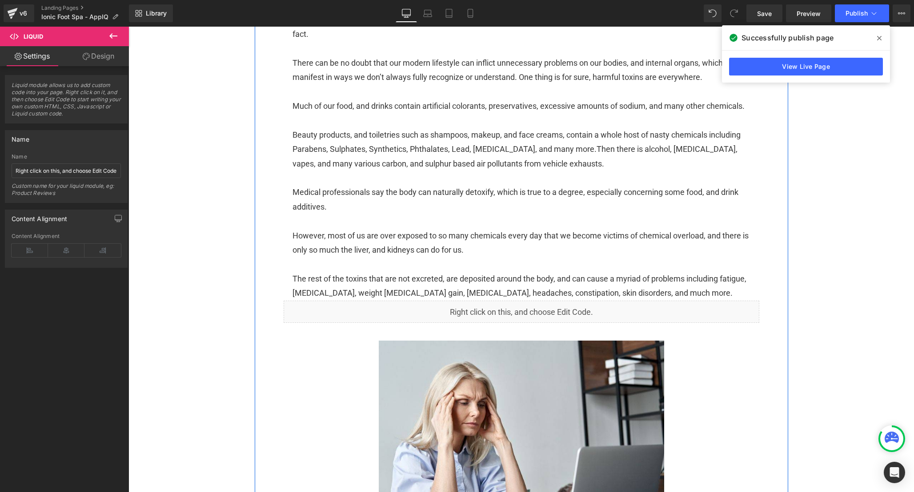
click at [530, 323] on div "Liquid" at bounding box center [521, 312] width 475 height 22
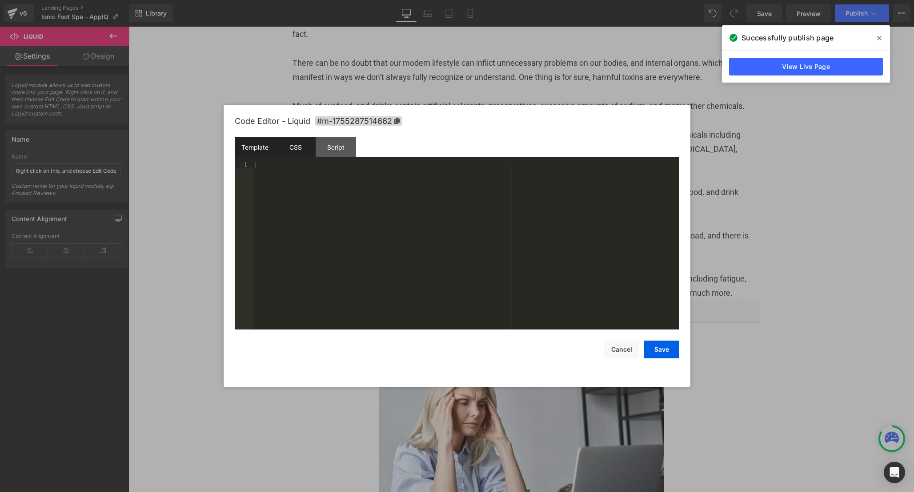
click at [298, 154] on div "CSS" at bounding box center [295, 147] width 40 height 20
click at [321, 153] on div "Script" at bounding box center [336, 147] width 40 height 20
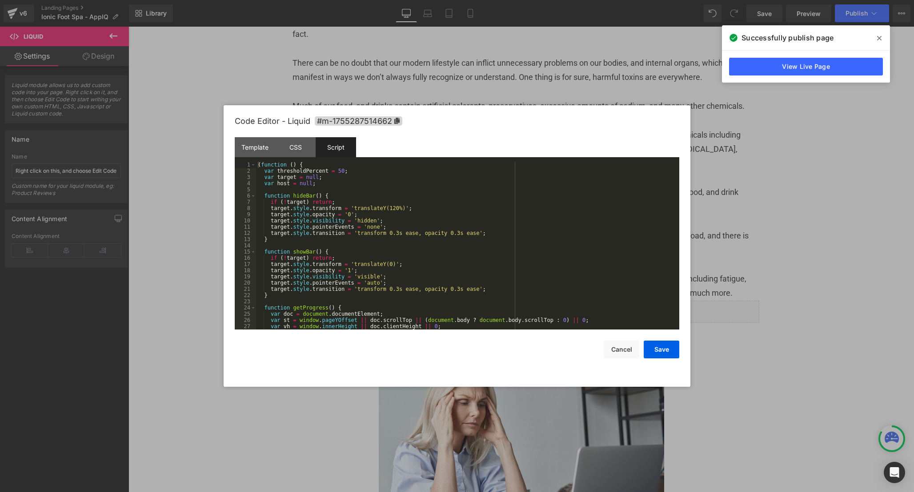
click at [523, 212] on div "( function ( ) { var thresholdPercent = 50 ; var target = null ; var host = nul…" at bounding box center [465, 252] width 419 height 180
click at [342, 171] on div "( function ( ) { var thresholdPercent = 50 ; var target = null ; var host = nul…" at bounding box center [465, 252] width 419 height 180
click at [340, 171] on div "( function ( ) { var thresholdPercent = 50 ; var target = null ; var host = nul…" at bounding box center [465, 252] width 419 height 180
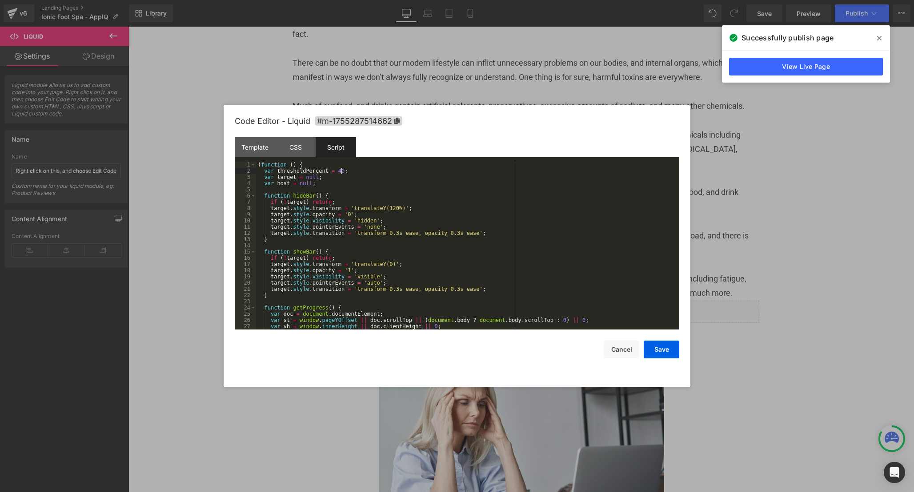
click at [409, 195] on div "( function ( ) { var thresholdPercent = 40 ; var target = null ; var host = nul…" at bounding box center [465, 252] width 419 height 180
click at [651, 350] on button "Save" at bounding box center [661, 350] width 36 height 18
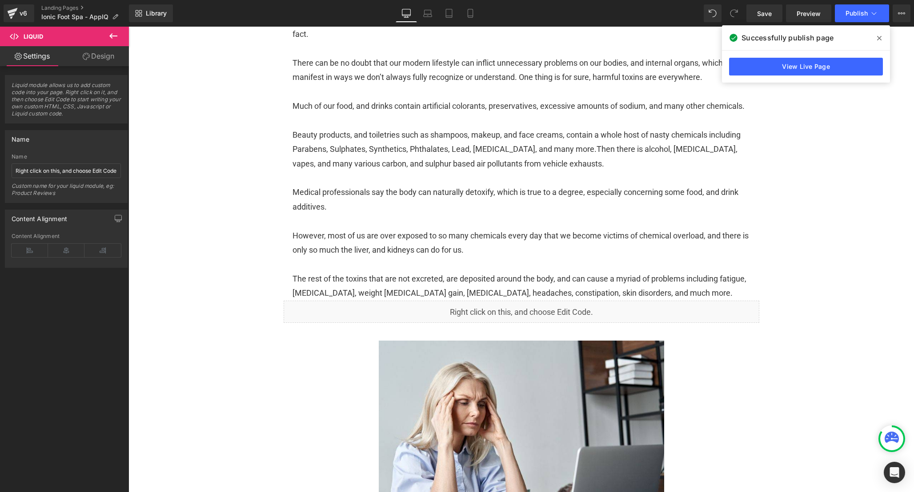
click at [881, 35] on icon at bounding box center [879, 38] width 4 height 7
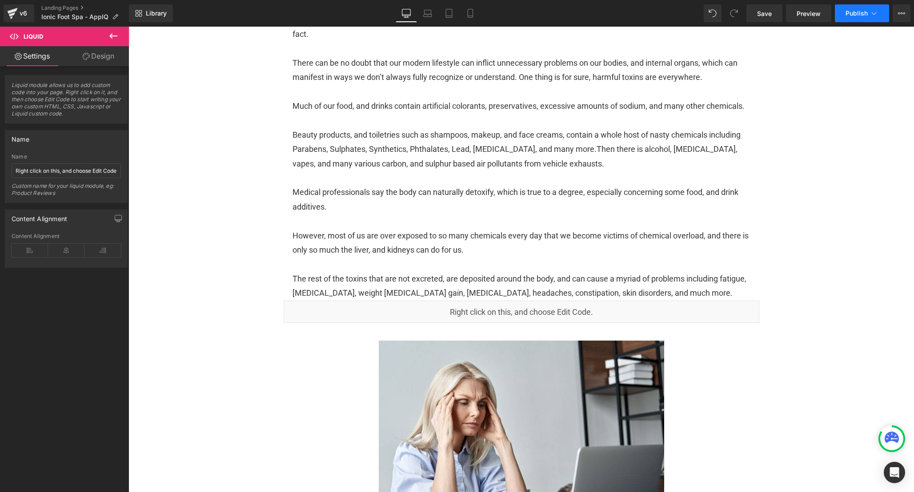
click at [855, 16] on span "Publish" at bounding box center [856, 13] width 22 height 7
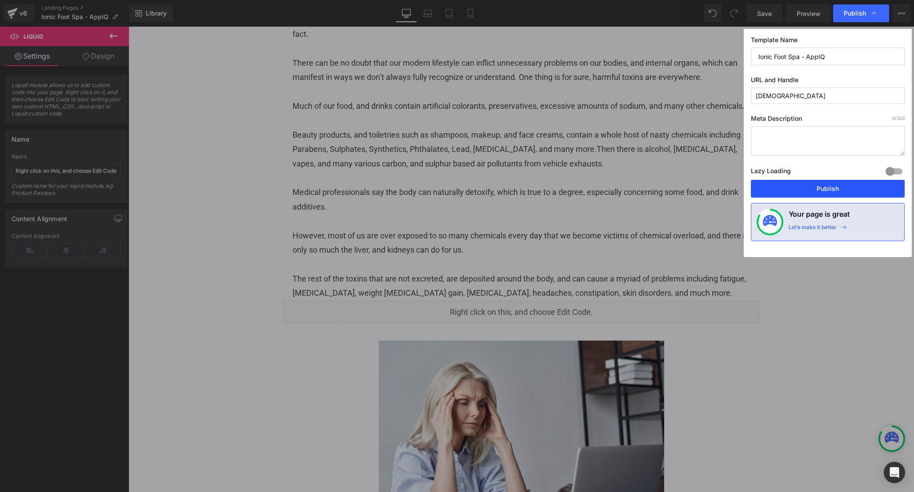
click at [829, 193] on button "Publish" at bounding box center [828, 189] width 154 height 18
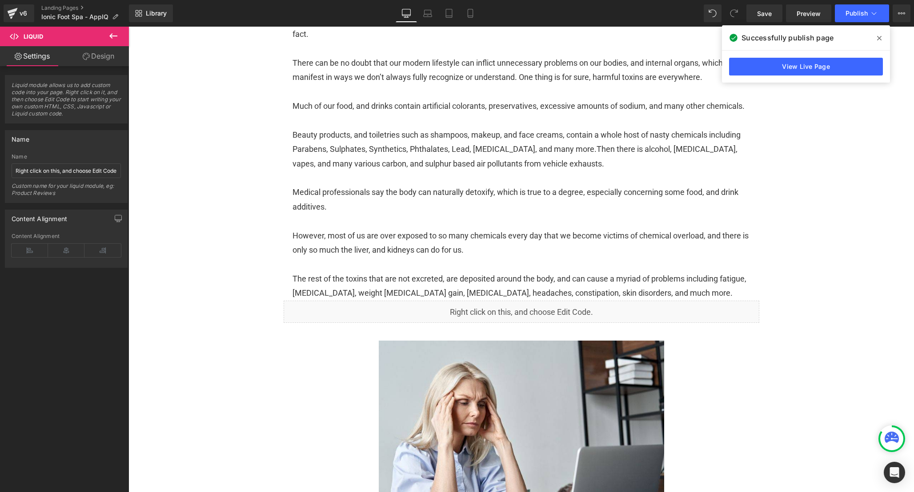
click at [799, 76] on div "View Live Page" at bounding box center [806, 67] width 168 height 32
click at [787, 69] on link "View Live Page" at bounding box center [806, 67] width 154 height 18
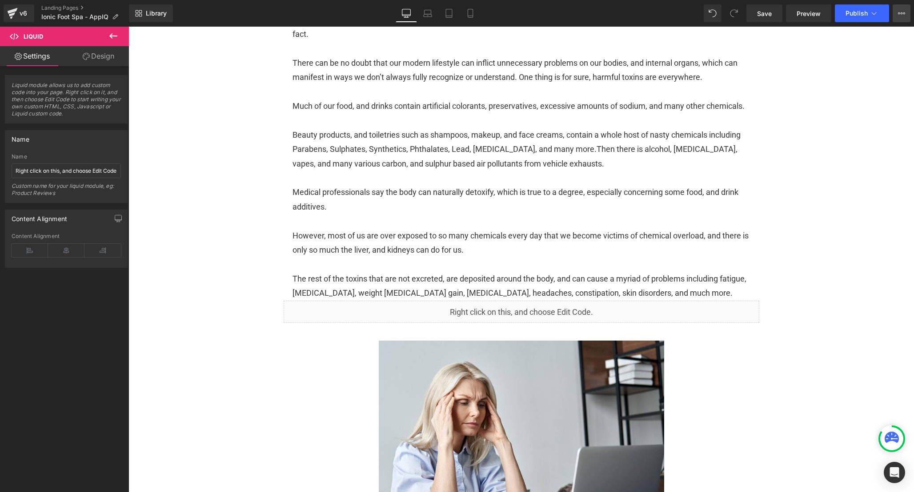
click at [897, 16] on button "View Live Page View with current Template Save Template to Library Schedule Pub…" at bounding box center [901, 13] width 18 height 18
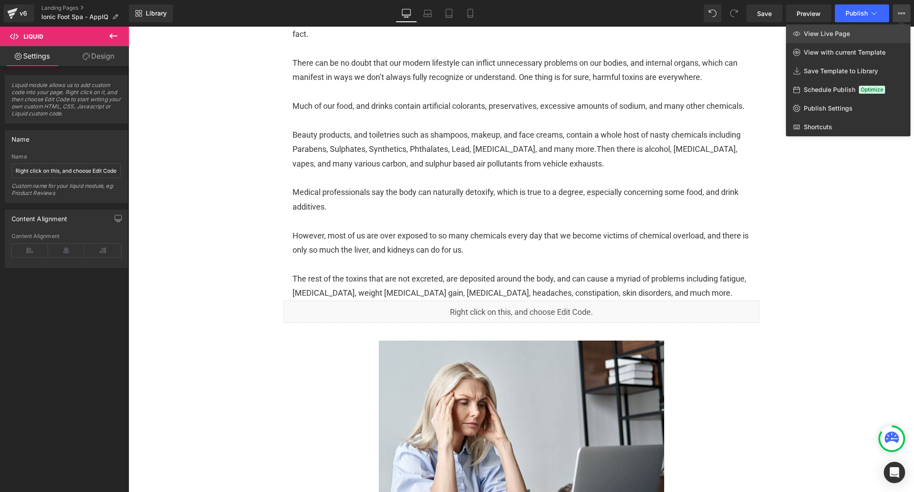
click at [891, 29] on link "View Live Page" at bounding box center [848, 33] width 124 height 19
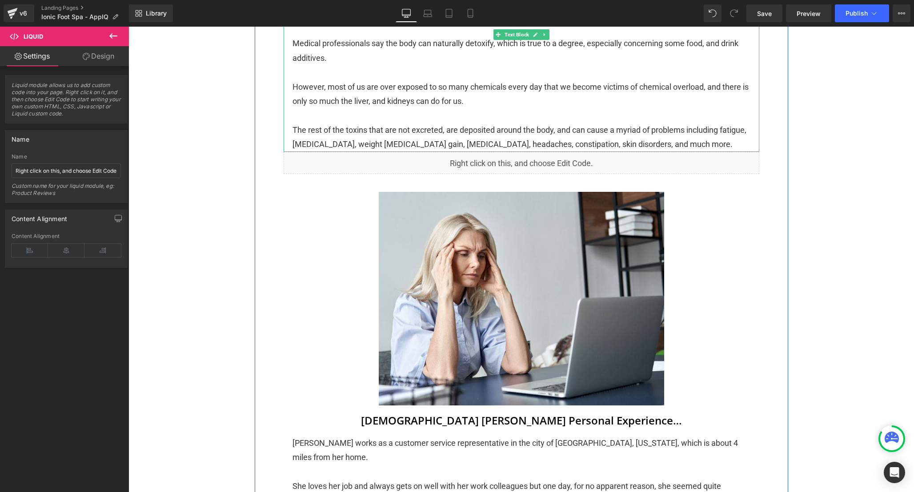
scroll to position [485, 0]
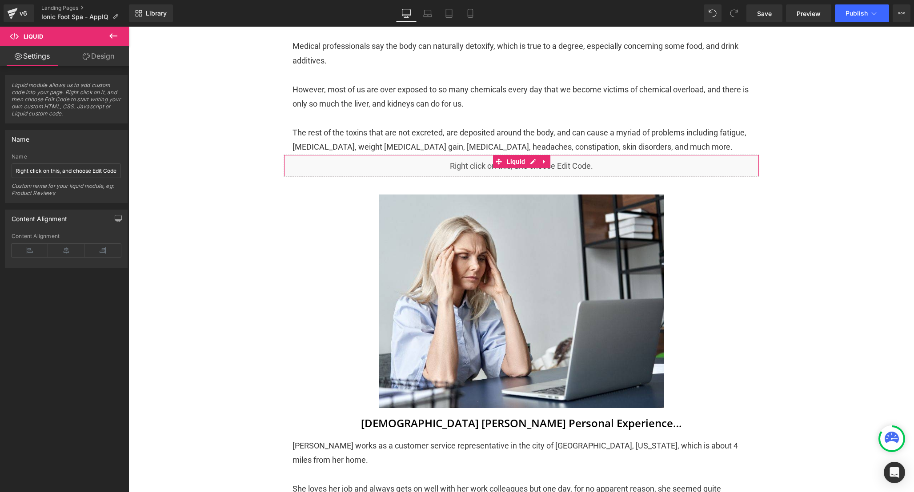
click at [530, 177] on div "Liquid" at bounding box center [521, 166] width 475 height 22
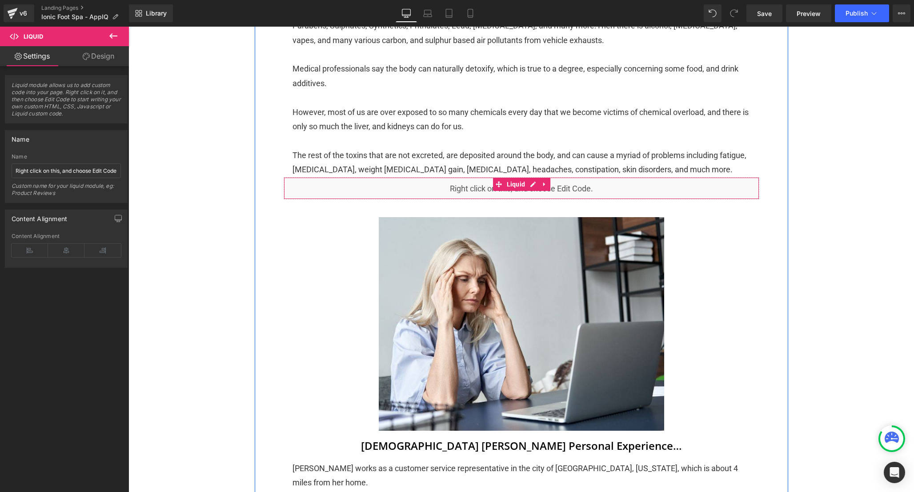
scroll to position [460, 0]
